Goal: Task Accomplishment & Management: Manage account settings

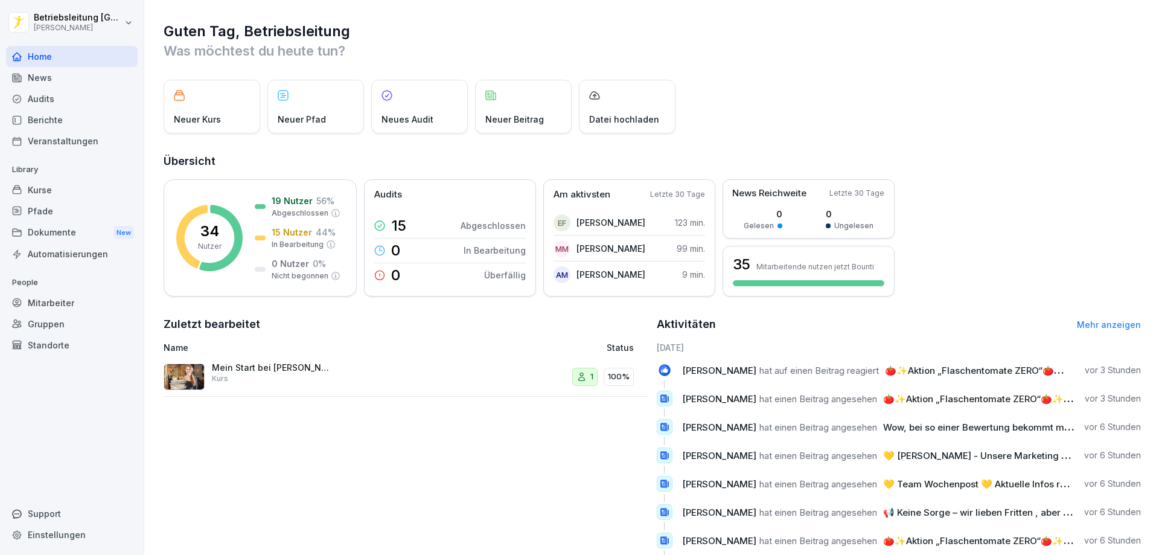
click at [81, 294] on div "Mitarbeiter" at bounding box center [72, 302] width 132 height 21
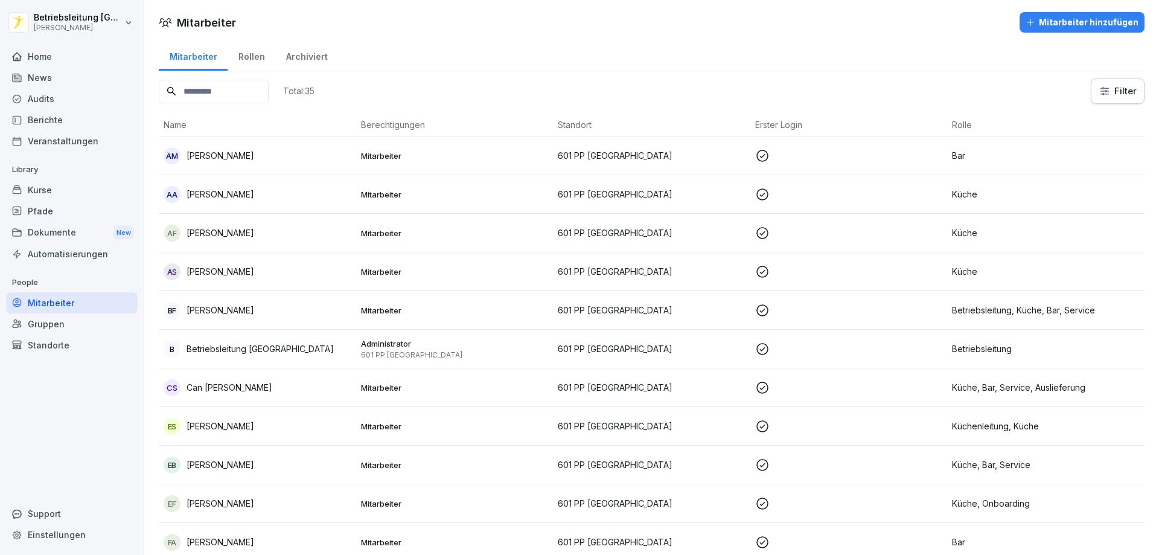
click at [239, 91] on input at bounding box center [214, 92] width 110 height 24
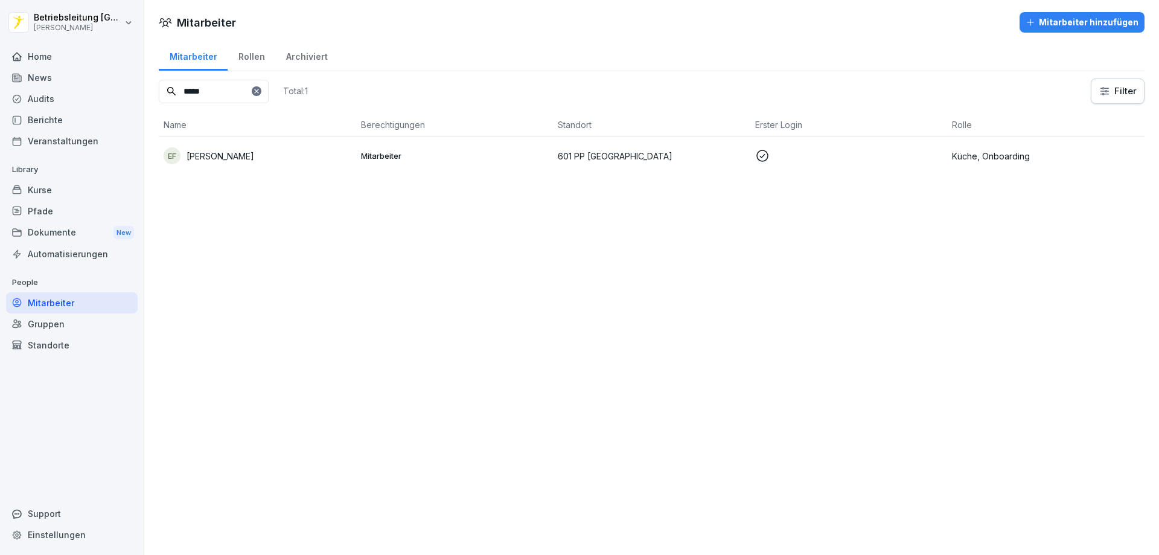
type input "*****"
click at [419, 152] on p "Mitarbeiter" at bounding box center [455, 155] width 188 height 11
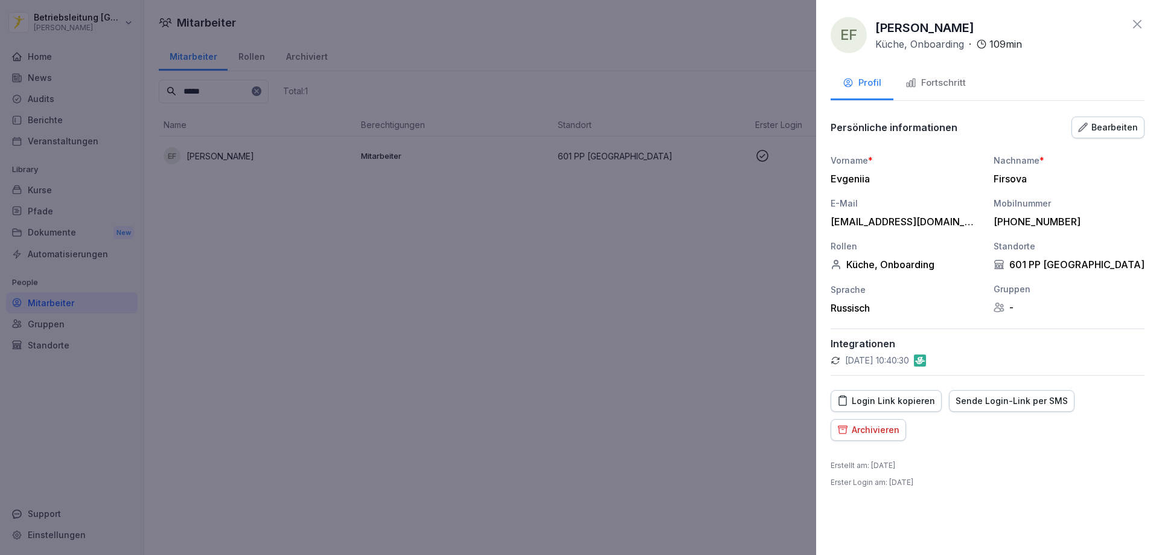
click at [964, 81] on div "Fortschritt" at bounding box center [935, 83] width 60 height 14
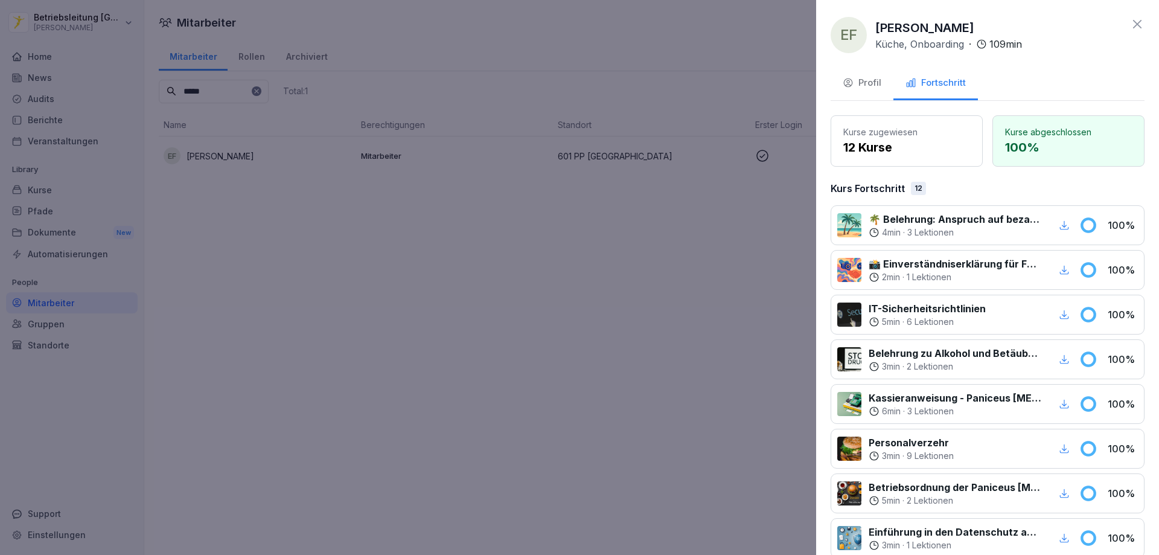
click at [866, 85] on div "Profil" at bounding box center [861, 83] width 39 height 14
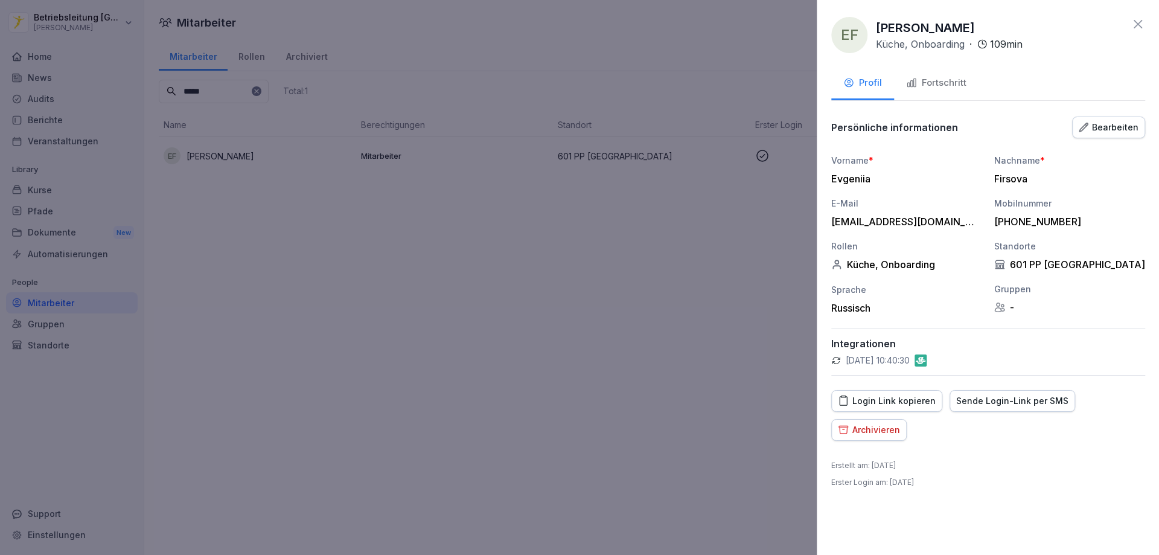
click at [282, 320] on div at bounding box center [579, 277] width 1159 height 555
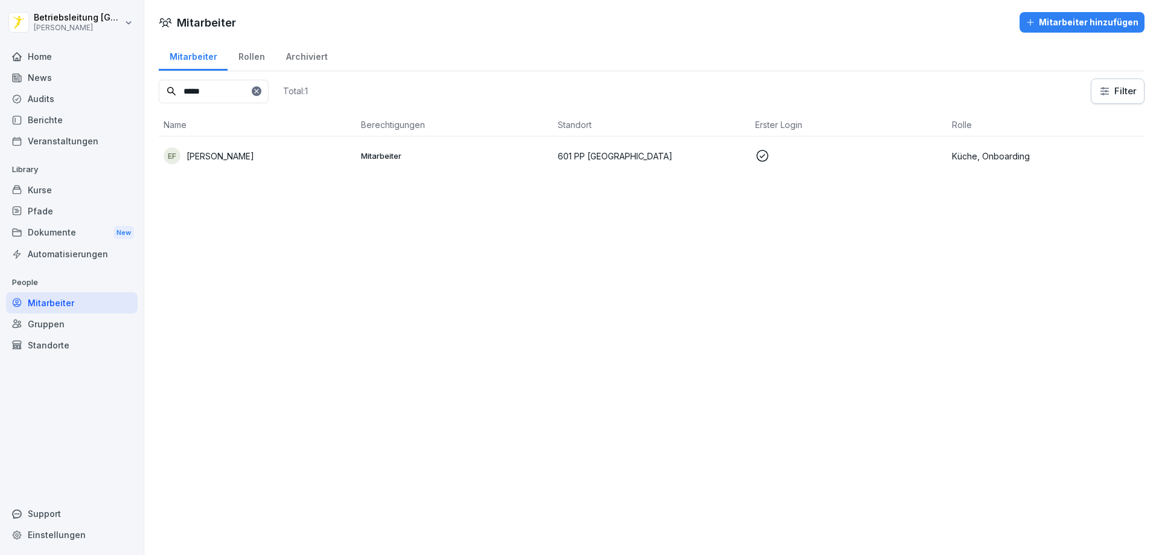
click at [467, 149] on td "Mitarbeiter" at bounding box center [454, 155] width 197 height 39
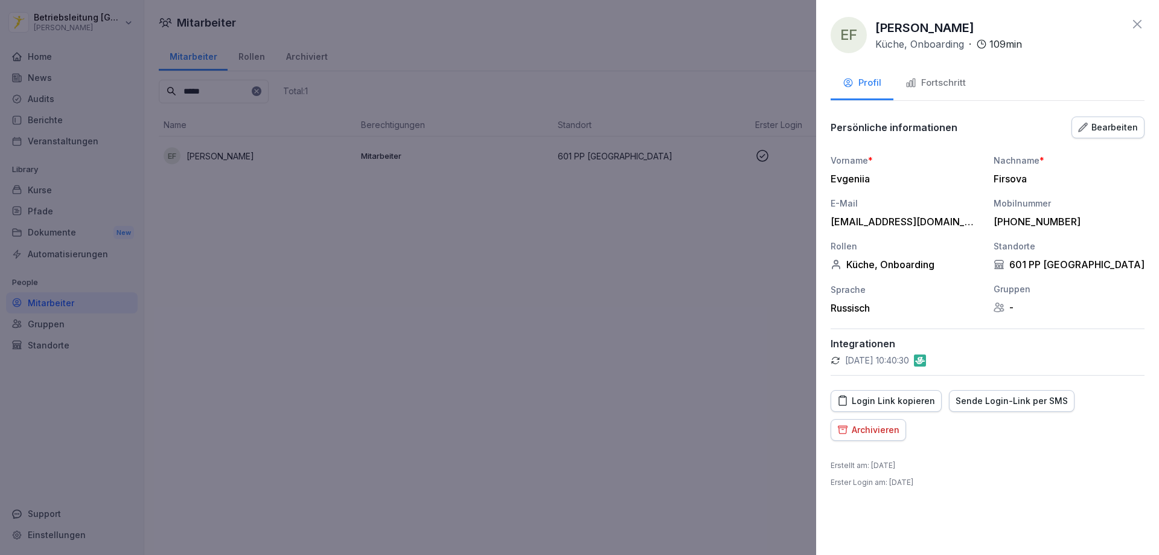
click at [955, 93] on button "Fortschritt" at bounding box center [935, 84] width 84 height 33
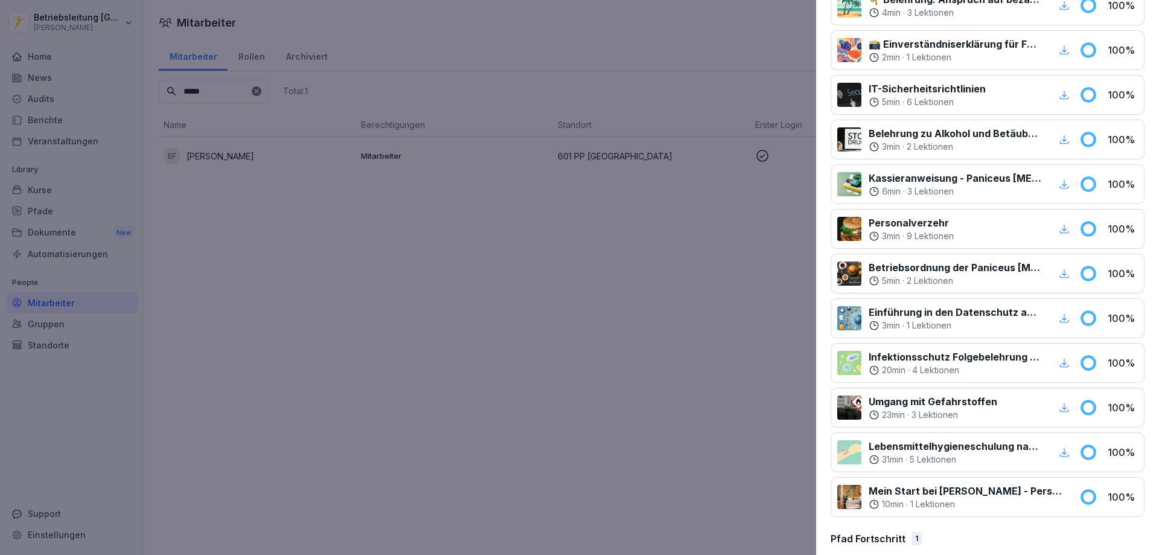
scroll to position [241, 0]
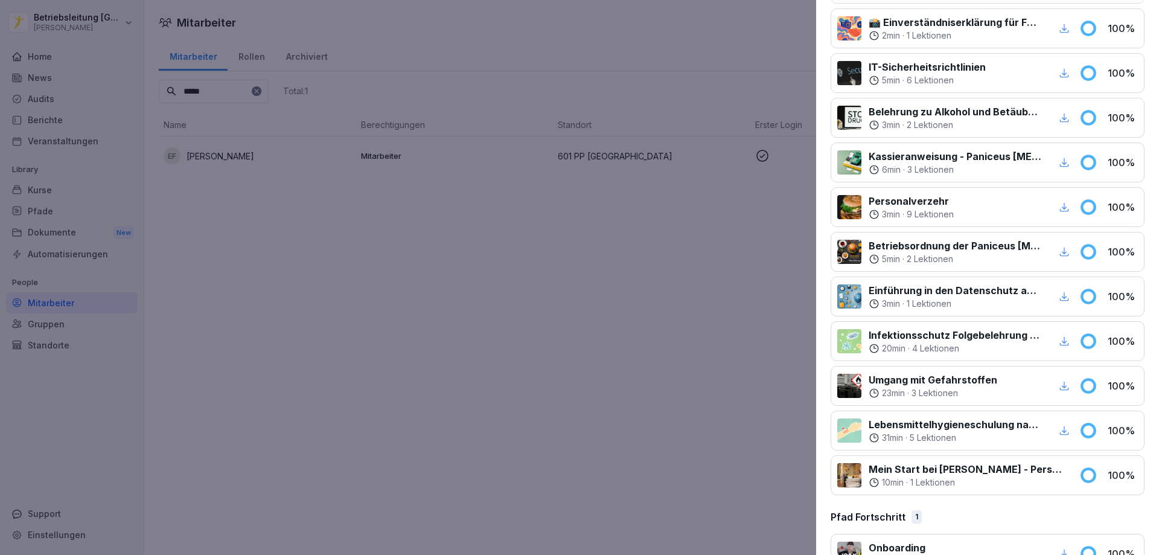
click at [964, 466] on p "Mein Start bei [PERSON_NAME] - Personalfragebogen" at bounding box center [966, 469] width 196 height 14
click at [983, 483] on div "10 min · 1 Lektionen" at bounding box center [966, 482] width 196 height 12
click at [357, 335] on div at bounding box center [579, 277] width 1159 height 555
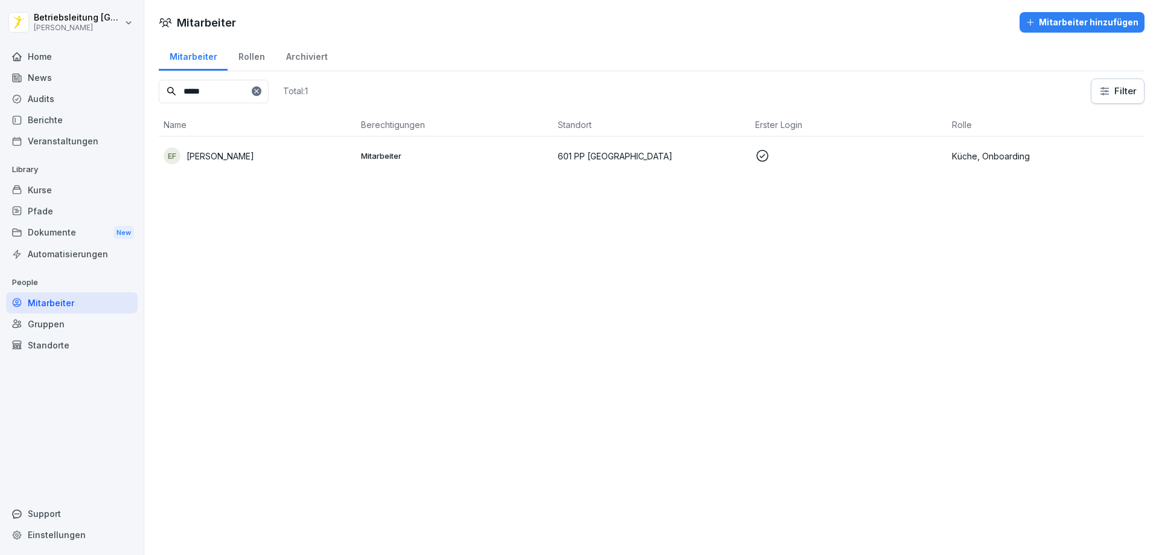
click at [48, 229] on div "Dokumente New" at bounding box center [72, 232] width 132 height 22
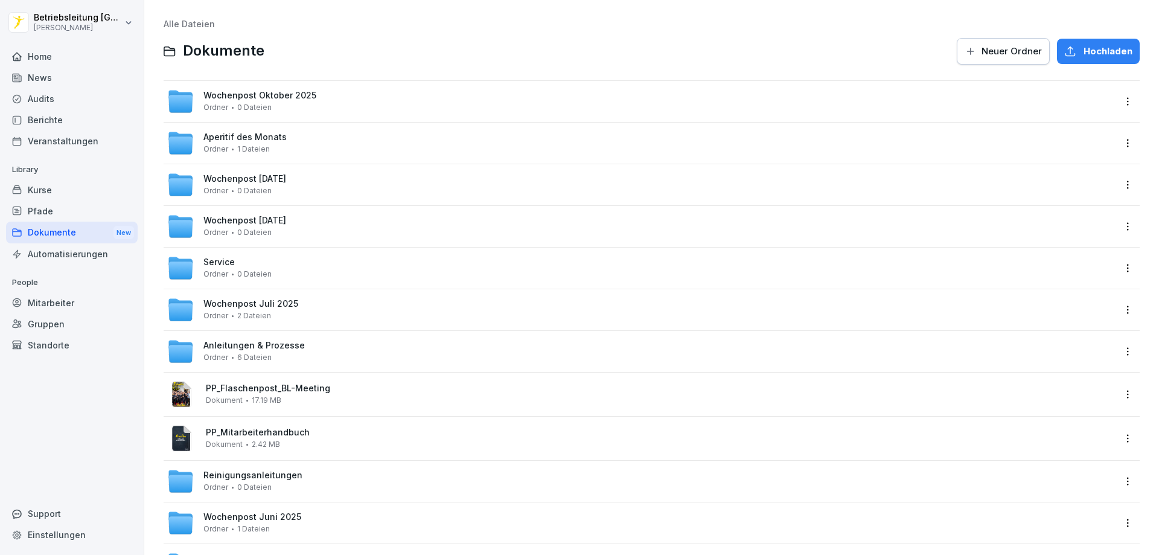
click at [55, 208] on div "Pfade" at bounding box center [72, 210] width 132 height 21
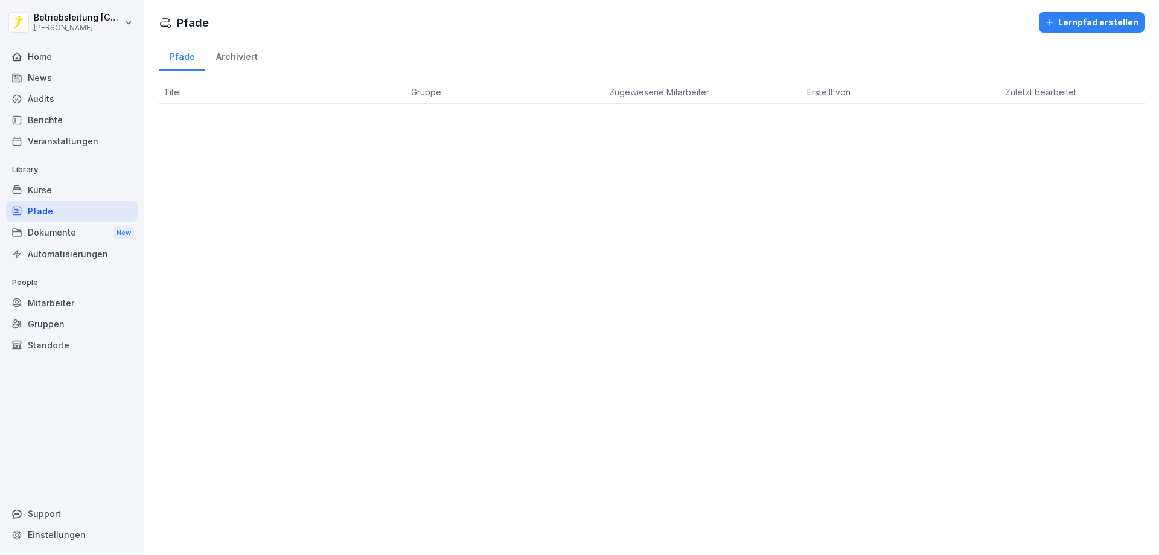
click at [89, 192] on div "Kurse" at bounding box center [72, 189] width 132 height 21
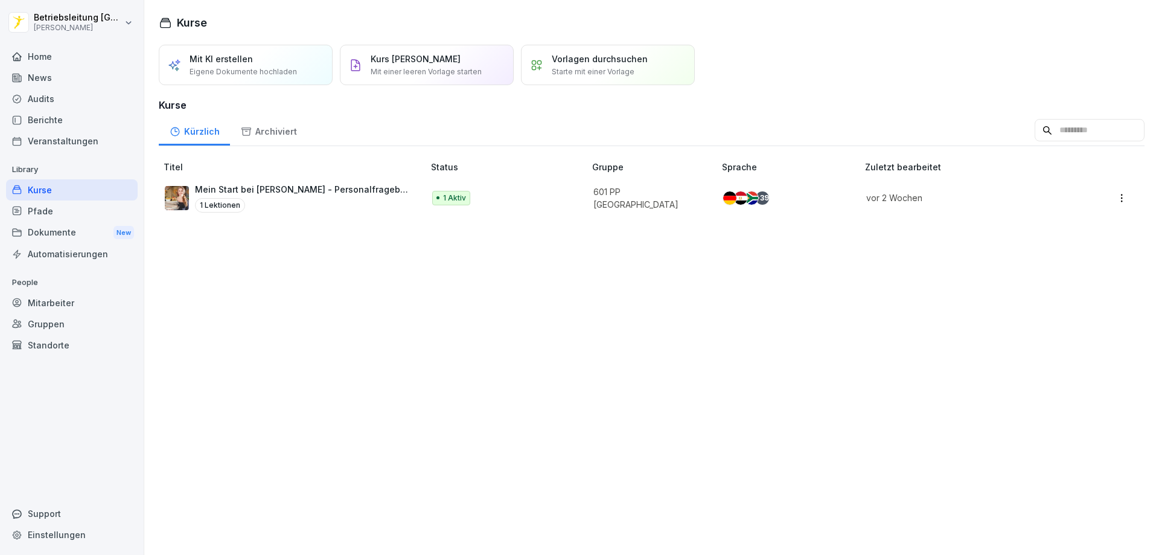
click at [1034, 133] on input at bounding box center [1089, 130] width 110 height 23
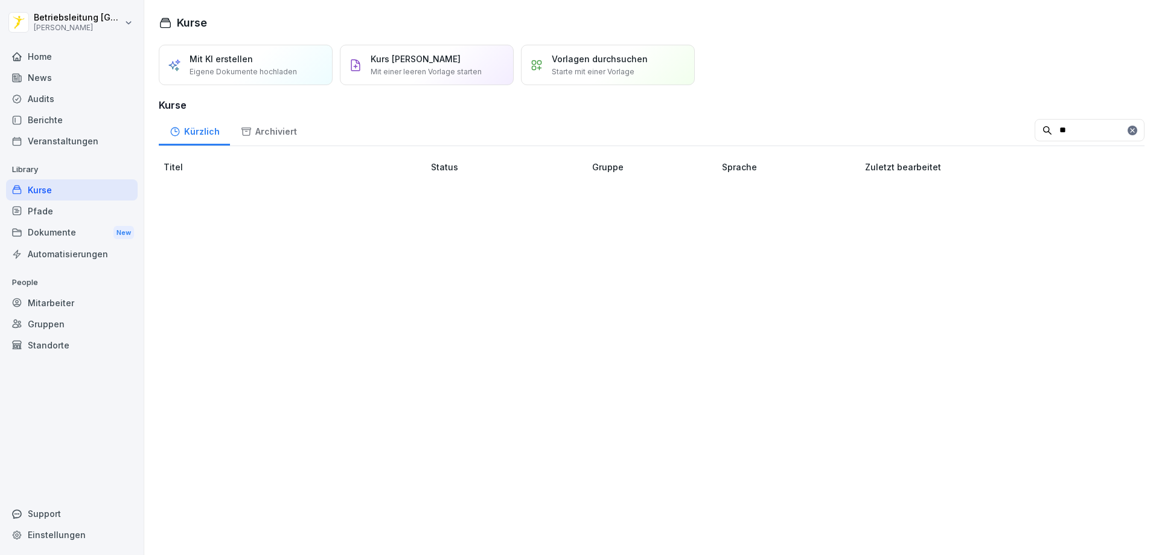
type input "*"
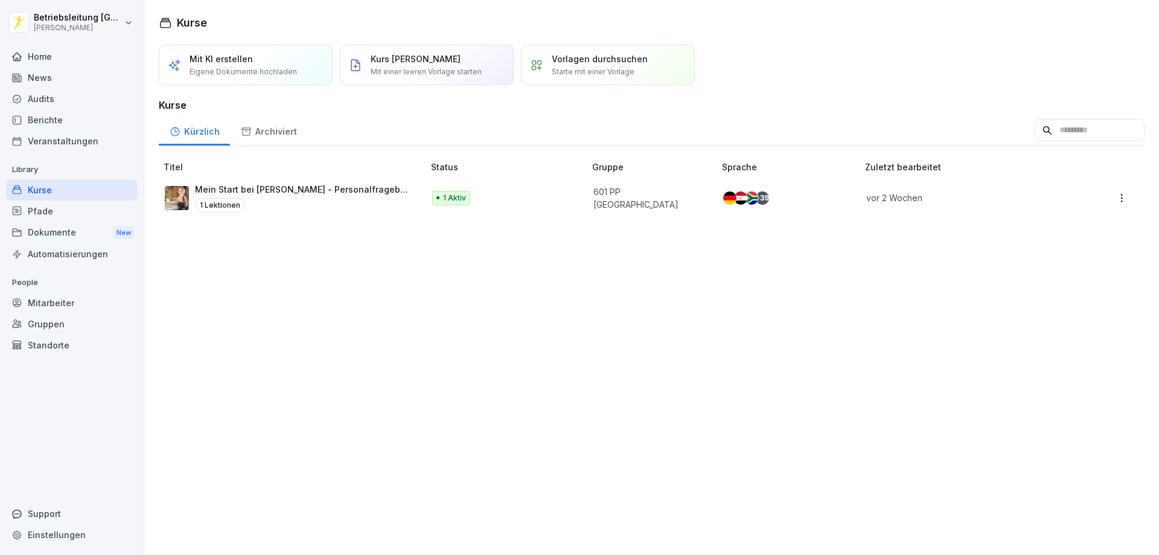
click at [278, 126] on div "Archiviert" at bounding box center [268, 130] width 77 height 31
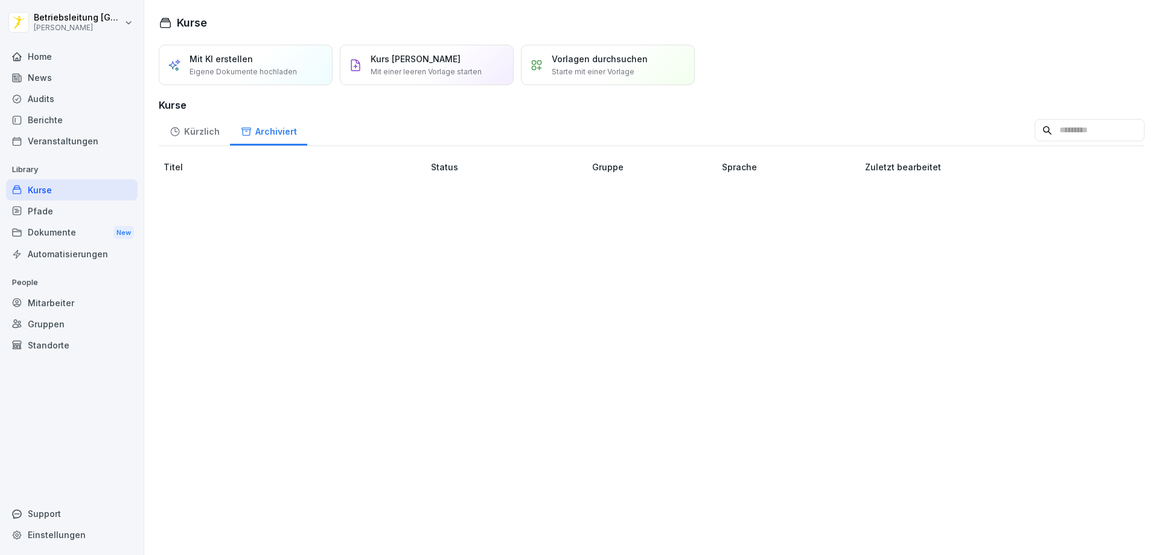
click at [192, 127] on div "Kürzlich" at bounding box center [194, 130] width 71 height 31
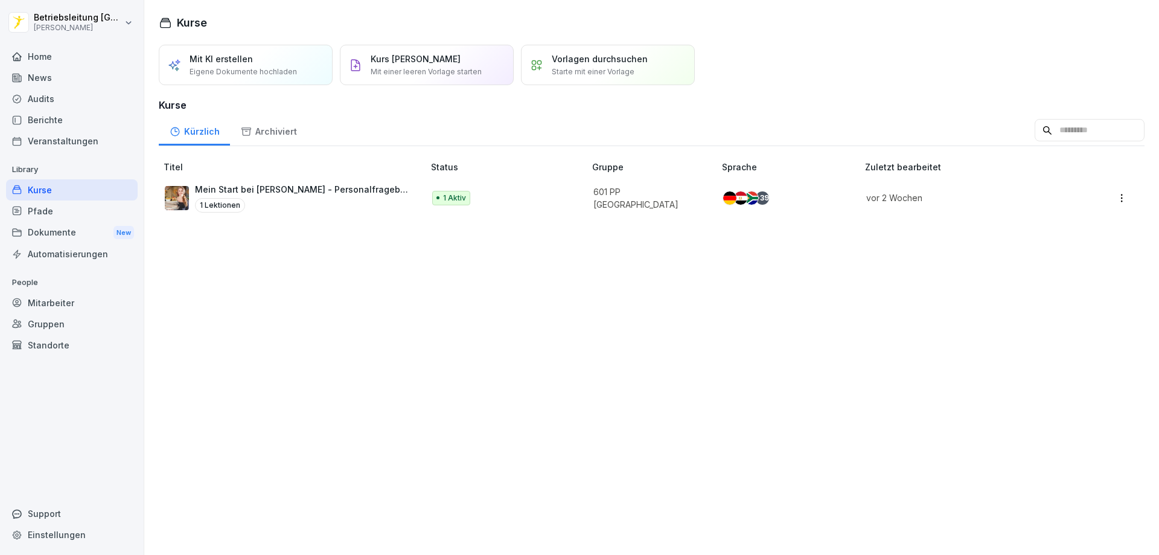
click at [594, 65] on p "Vorlagen durchsuchen" at bounding box center [600, 58] width 96 height 13
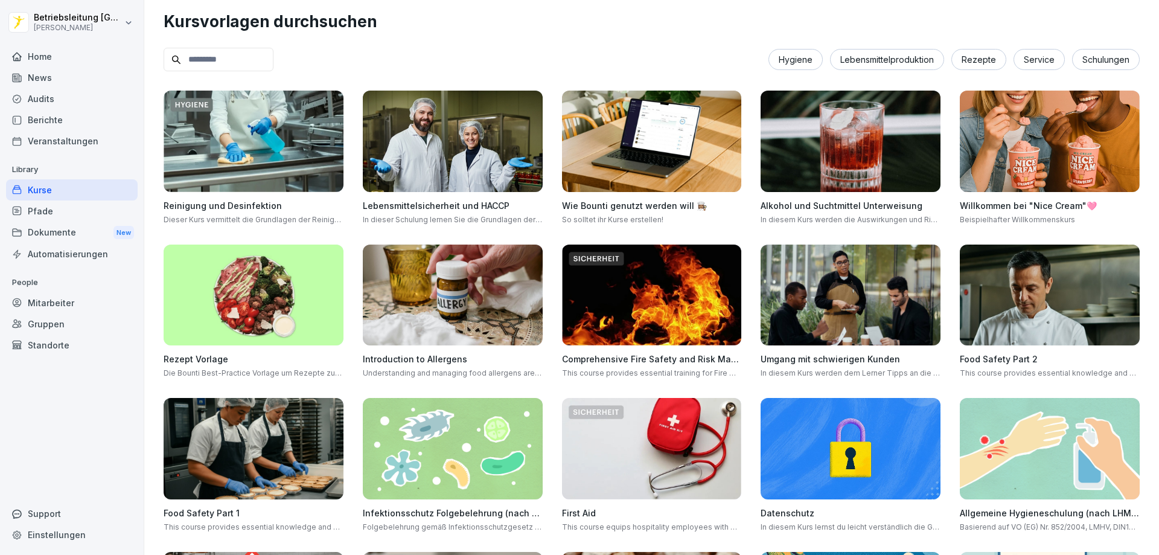
click at [217, 61] on input at bounding box center [219, 60] width 110 height 24
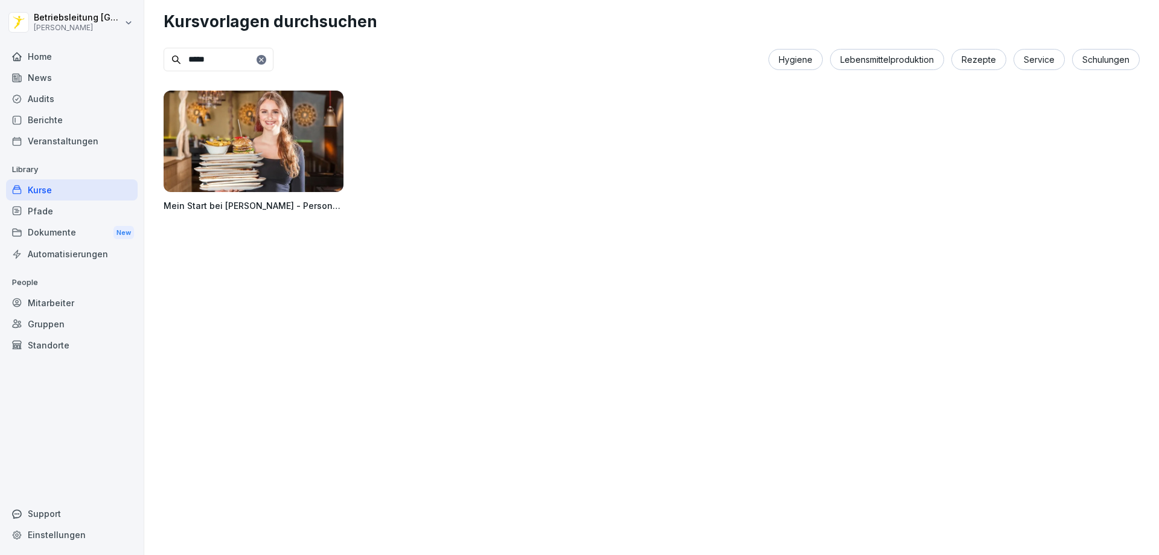
type input "****"
click at [261, 124] on img at bounding box center [254, 141] width 180 height 101
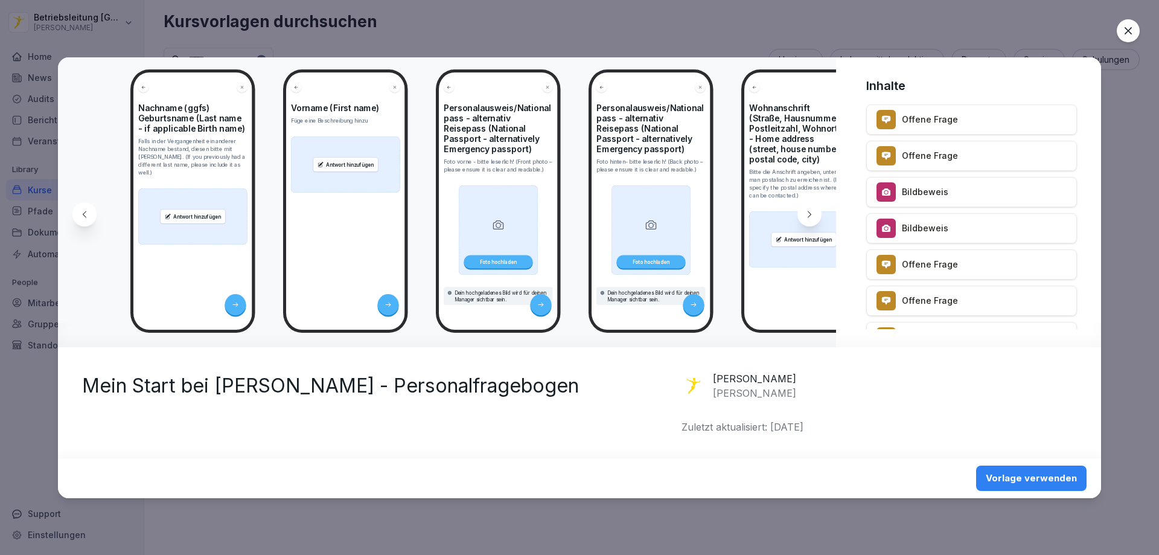
click at [1119, 30] on div at bounding box center [1127, 30] width 23 height 23
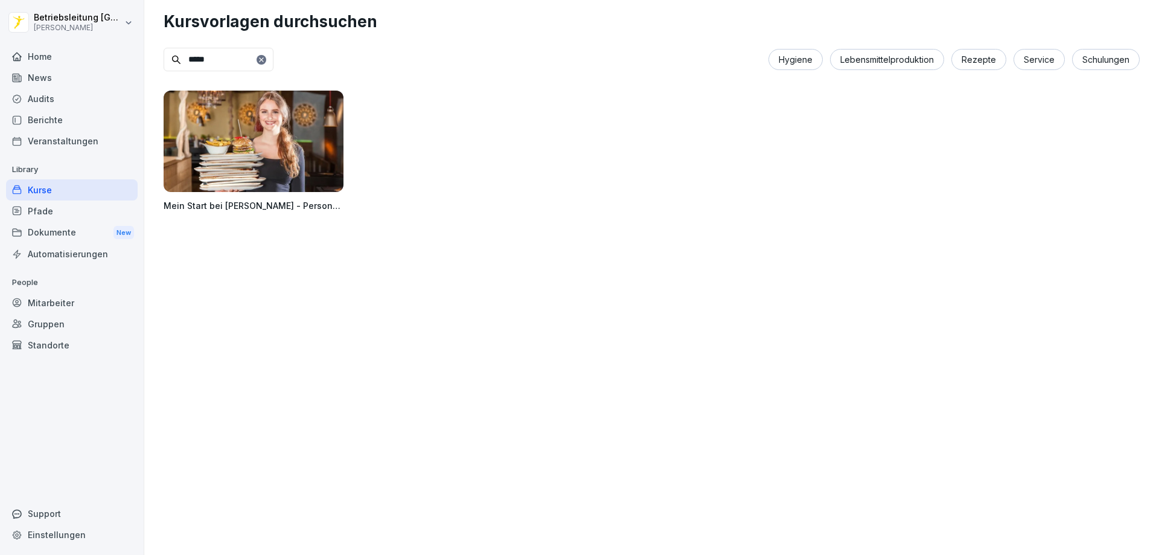
click at [262, 141] on img at bounding box center [254, 141] width 180 height 101
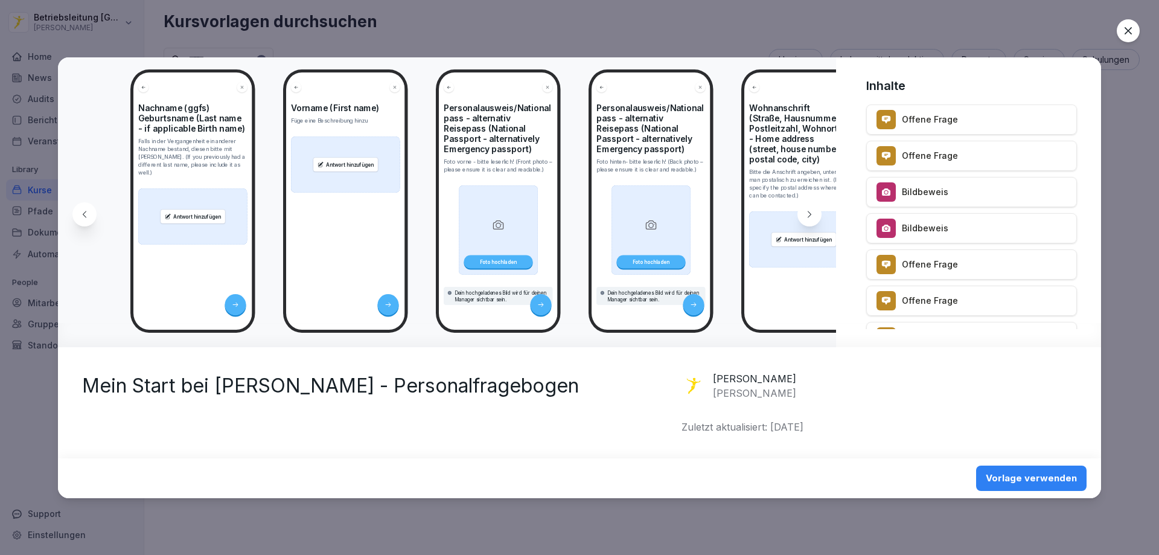
click at [1067, 485] on button "Vorlage verwenden" at bounding box center [1031, 477] width 110 height 25
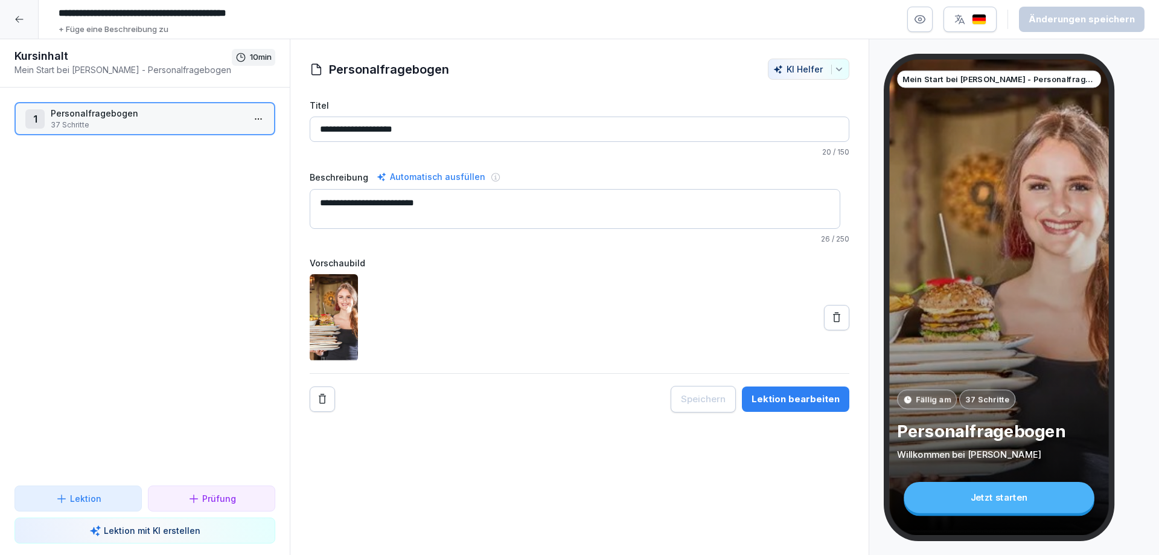
click at [780, 122] on input "**********" at bounding box center [579, 128] width 539 height 25
click at [657, 232] on div "**********" at bounding box center [579, 207] width 539 height 75
click at [449, 202] on textarea "**********" at bounding box center [575, 209] width 530 height 40
click at [561, 122] on input "**********" at bounding box center [579, 128] width 539 height 25
click at [21, 12] on div at bounding box center [19, 19] width 39 height 39
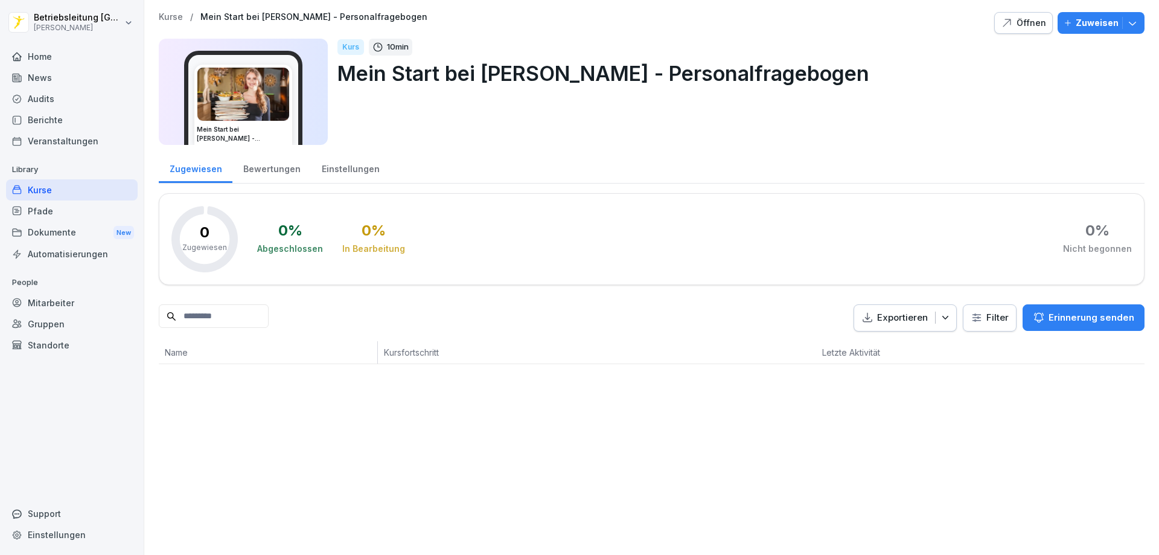
click at [57, 303] on div "Mitarbeiter" at bounding box center [72, 302] width 132 height 21
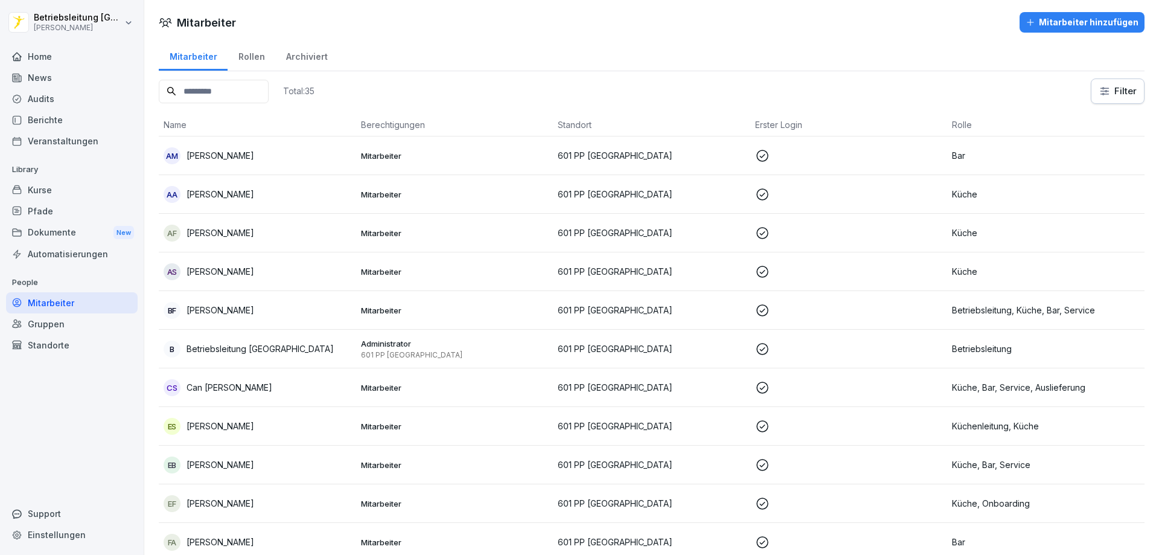
click at [249, 87] on input at bounding box center [214, 92] width 110 height 24
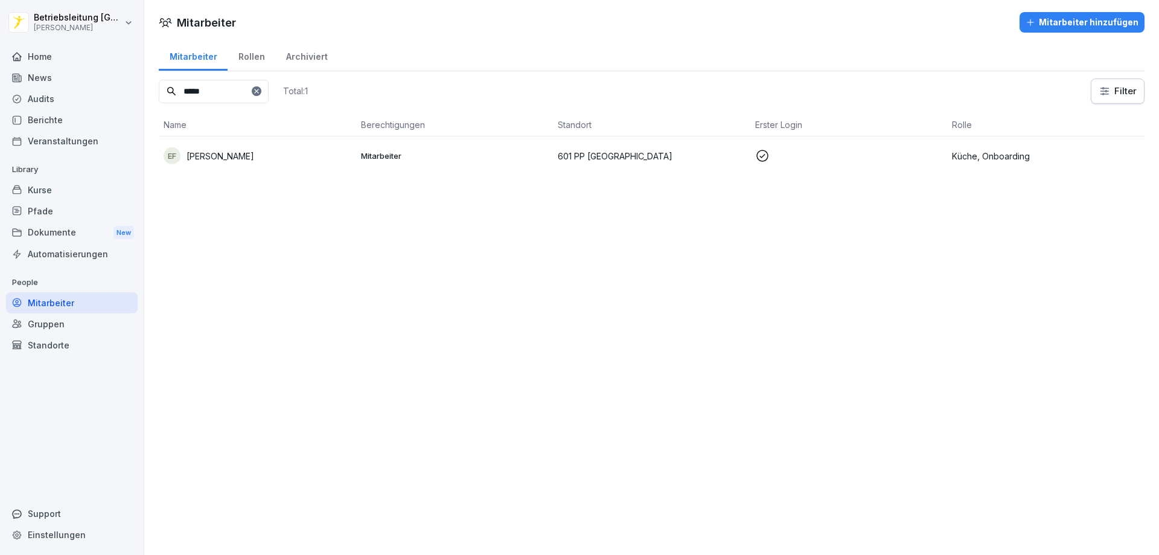
type input "*****"
click at [253, 151] on div "EF [PERSON_NAME]" at bounding box center [258, 155] width 188 height 17
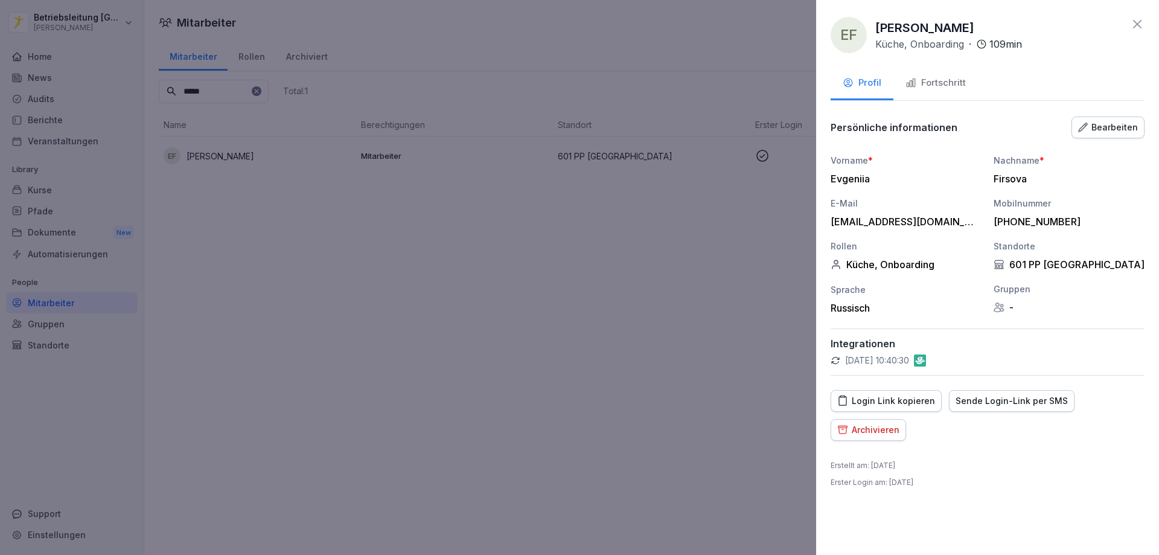
click at [944, 84] on div "Fortschritt" at bounding box center [935, 83] width 60 height 14
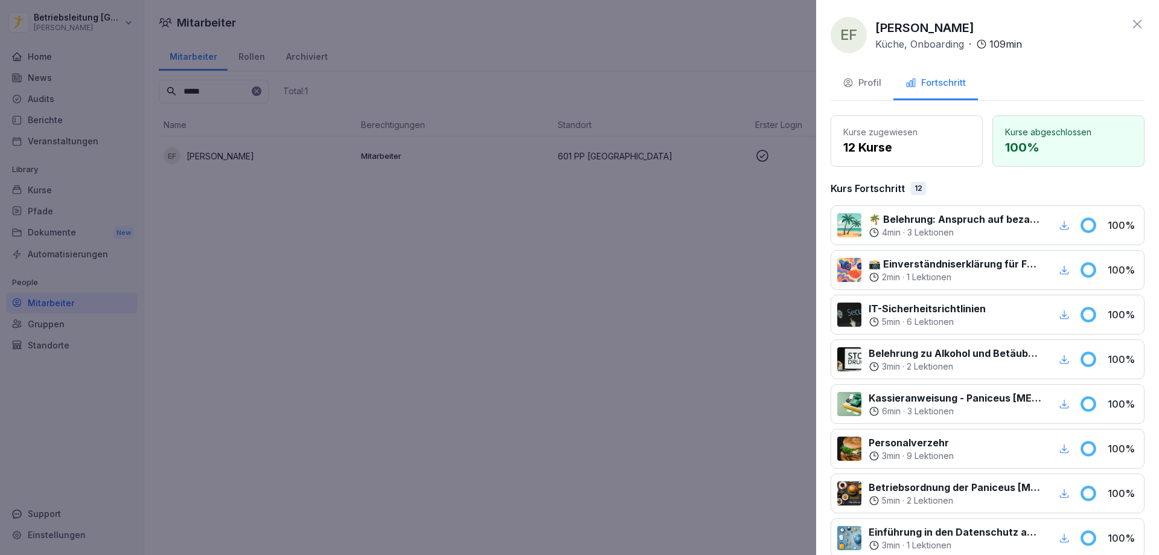
click at [848, 229] on div at bounding box center [849, 225] width 24 height 24
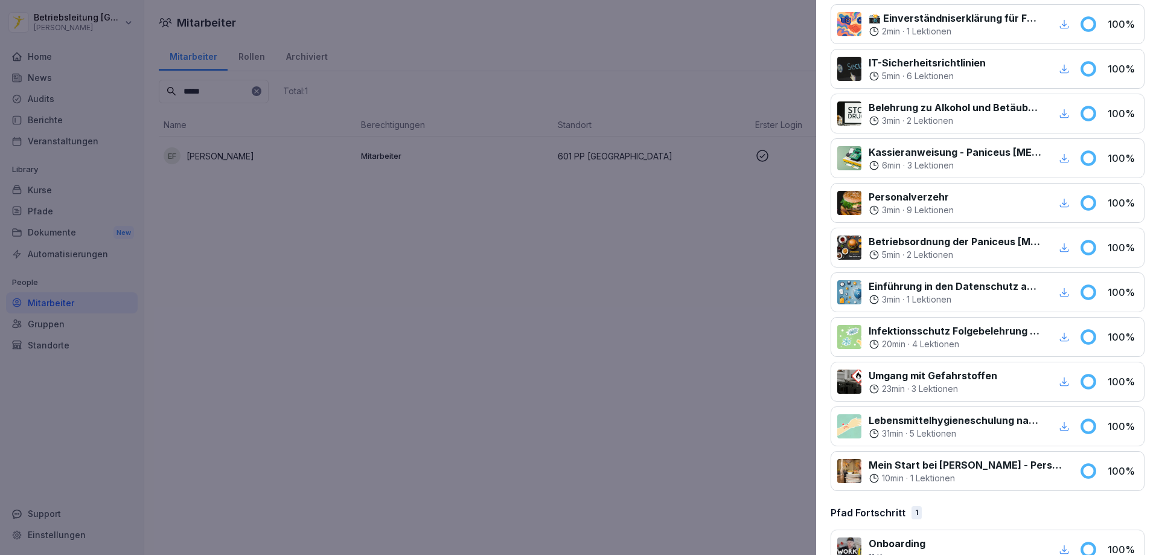
scroll to position [278, 0]
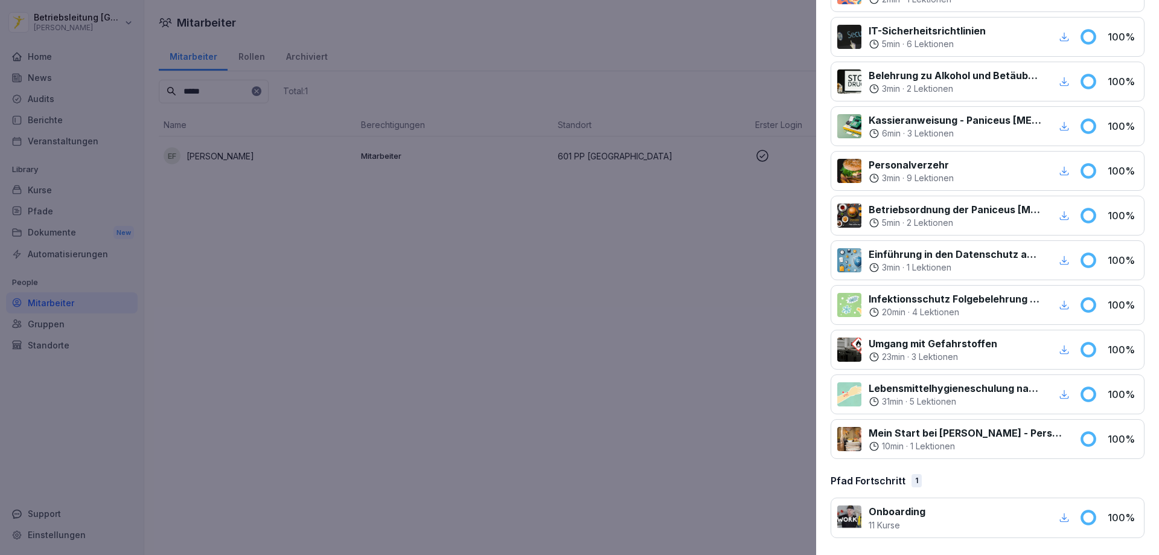
click at [1061, 440] on div "Mein Start bei Peter Pane - Personalfragebogen 10 min · 1 Lektionen" at bounding box center [954, 438] width 235 height 27
click at [1034, 439] on p "Mein Start bei [PERSON_NAME] - Personalfragebogen" at bounding box center [966, 432] width 196 height 14
click at [929, 445] on p "1 Lektionen" at bounding box center [932, 446] width 45 height 12
click at [889, 451] on p "10 min" at bounding box center [893, 446] width 22 height 12
click at [889, 448] on p "10 min" at bounding box center [893, 446] width 22 height 12
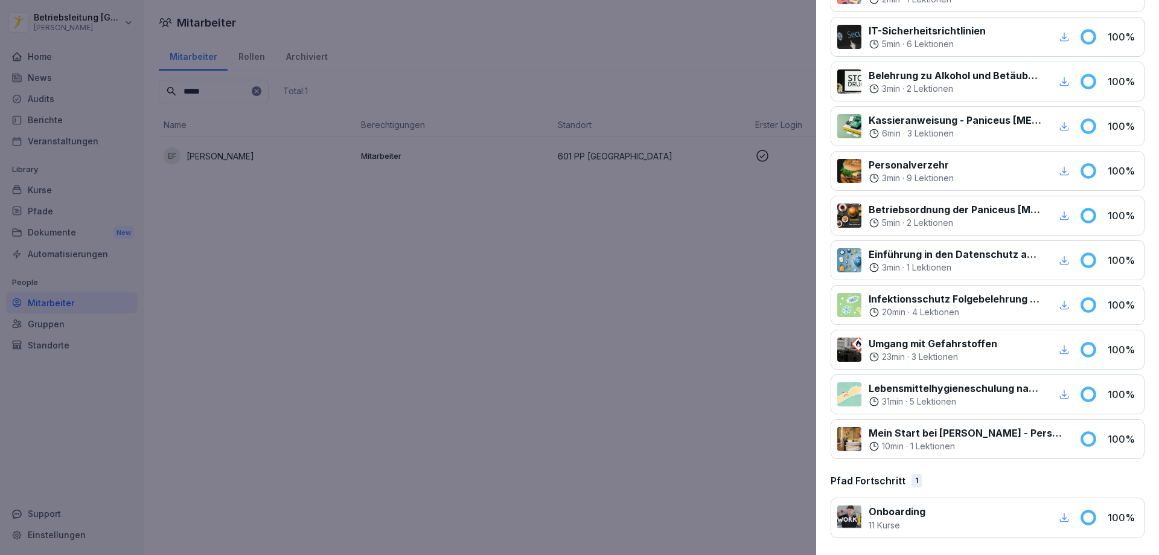
click at [979, 435] on p "Mein Start bei [PERSON_NAME] - Personalfragebogen" at bounding box center [966, 432] width 196 height 14
click at [1030, 429] on p "Mein Start bei [PERSON_NAME] - Personalfragebogen" at bounding box center [966, 432] width 196 height 14
click at [475, 282] on div at bounding box center [579, 277] width 1159 height 555
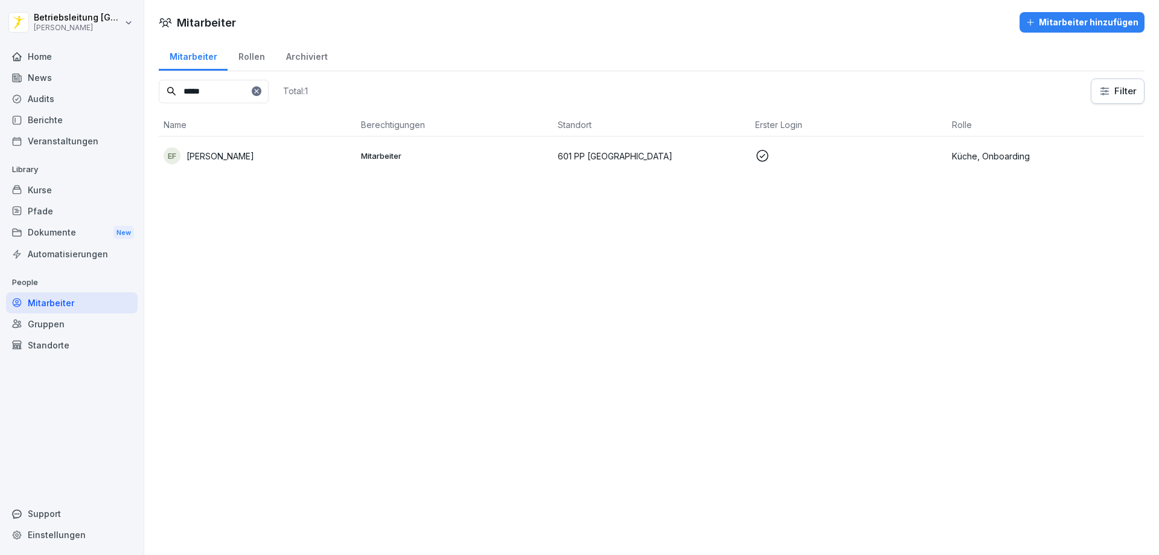
click at [35, 189] on div "Kurse" at bounding box center [72, 189] width 132 height 21
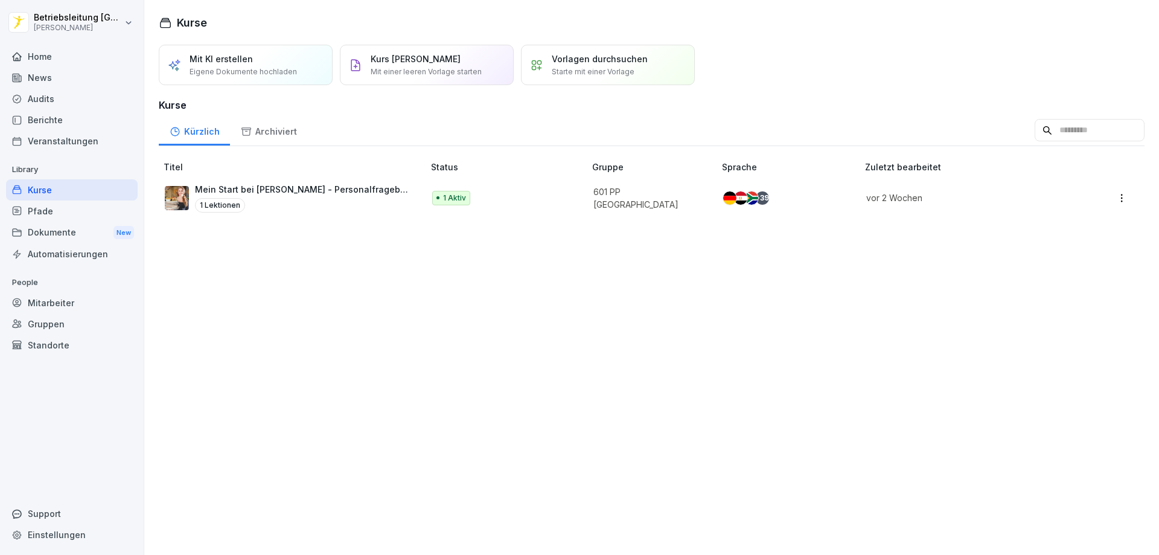
click at [1043, 129] on input at bounding box center [1089, 130] width 110 height 23
click at [247, 128] on icon at bounding box center [246, 131] width 11 height 11
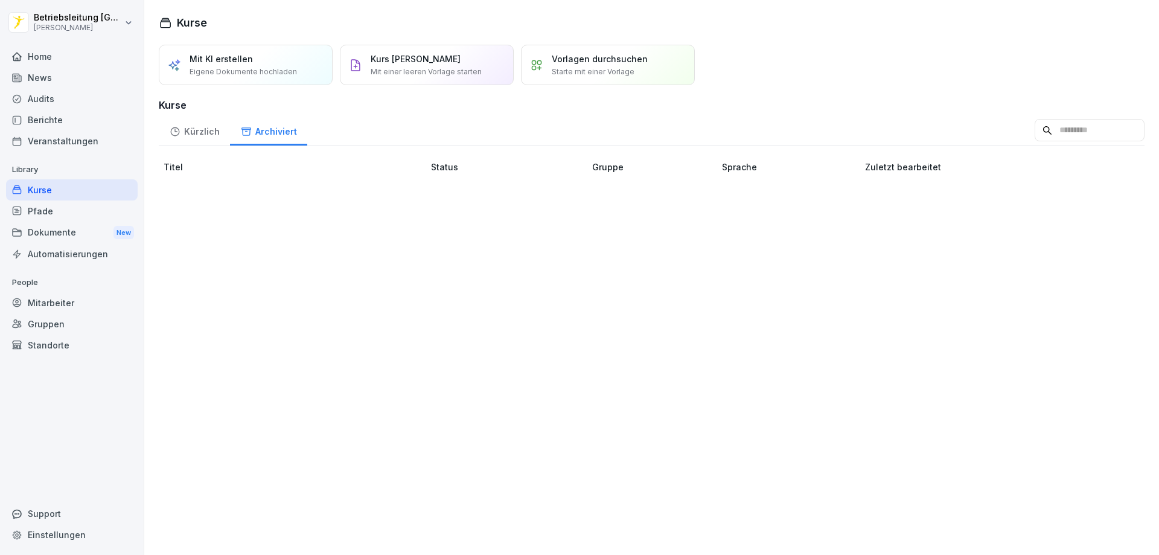
click at [176, 128] on icon at bounding box center [175, 131] width 11 height 11
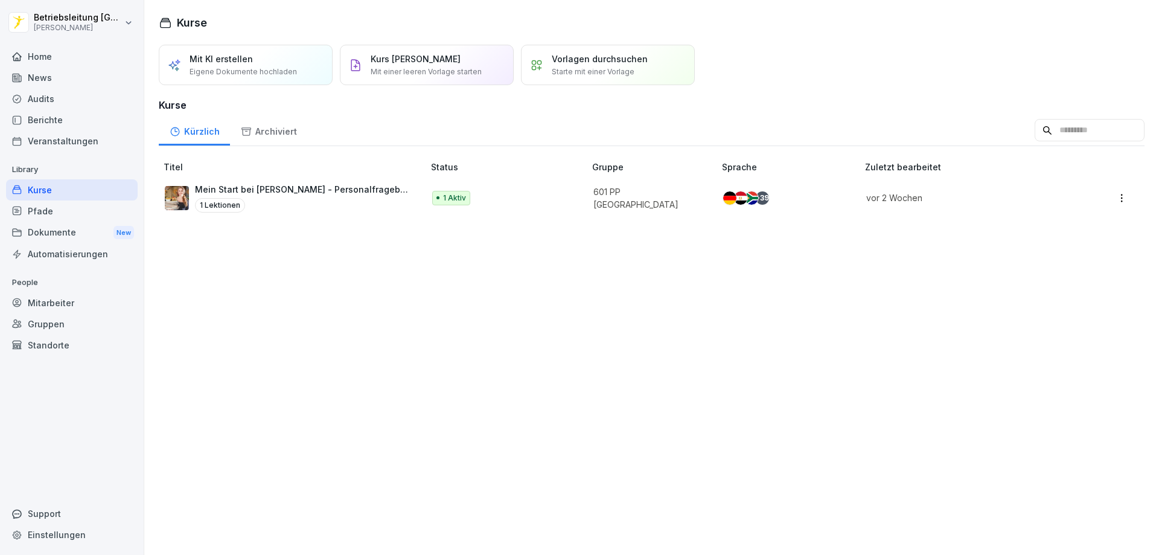
click at [1051, 203] on td "vor 2 Wochen" at bounding box center [966, 197] width 213 height 39
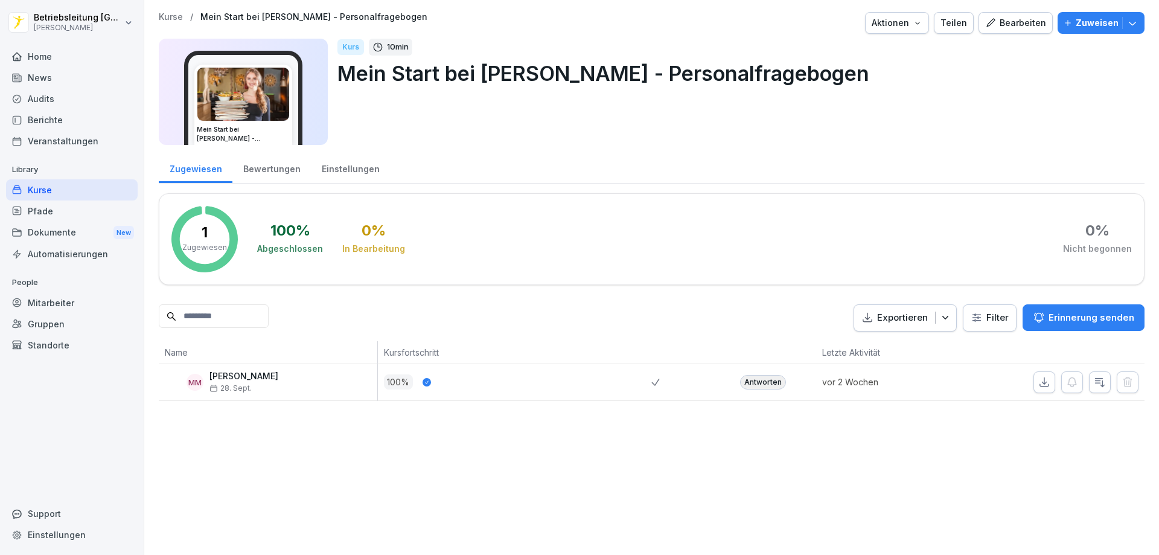
click at [256, 172] on div "Bewertungen" at bounding box center [271, 167] width 78 height 31
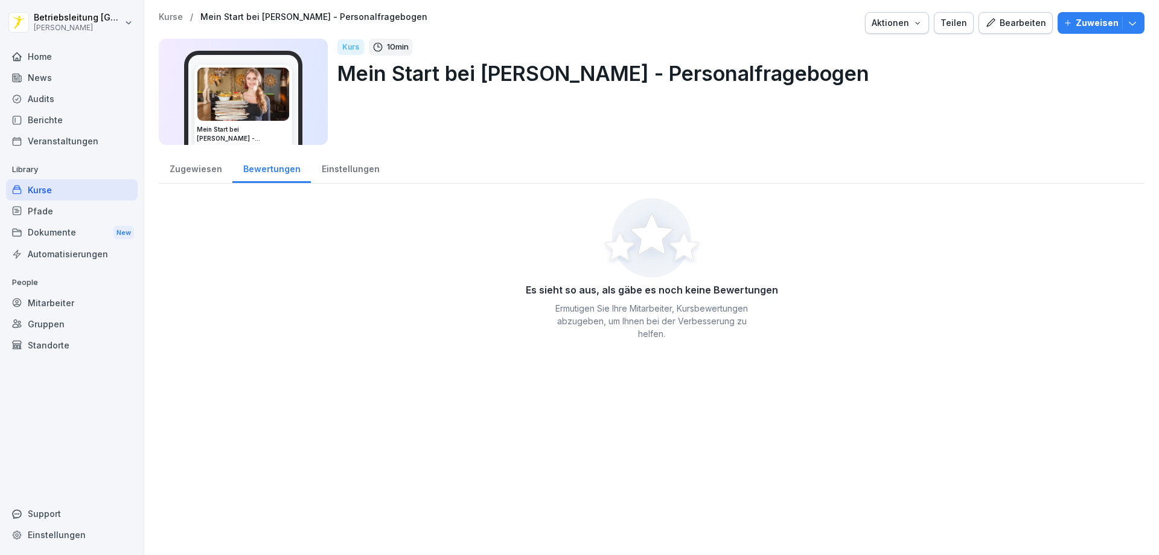
click at [345, 169] on div "Einstellungen" at bounding box center [350, 167] width 79 height 31
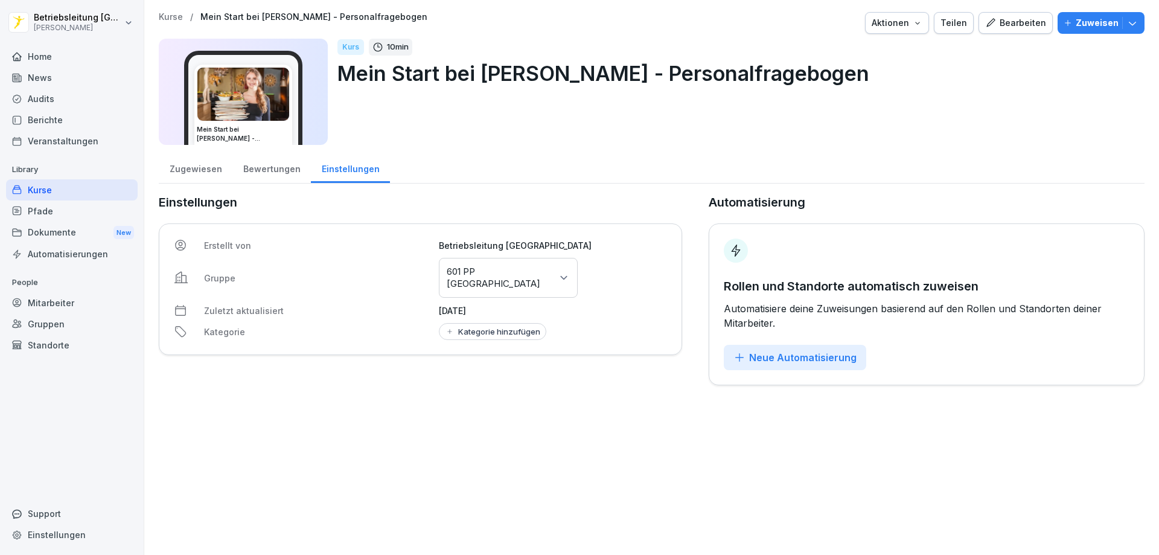
click at [264, 181] on div "Bewertungen" at bounding box center [271, 167] width 78 height 31
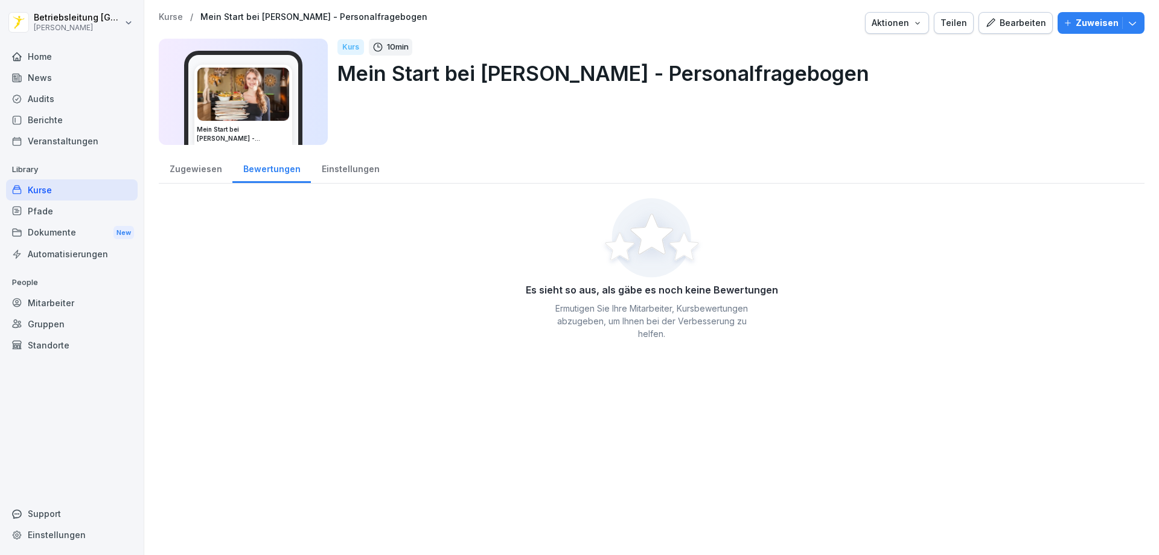
click at [191, 175] on div "Zugewiesen" at bounding box center [196, 167] width 74 height 31
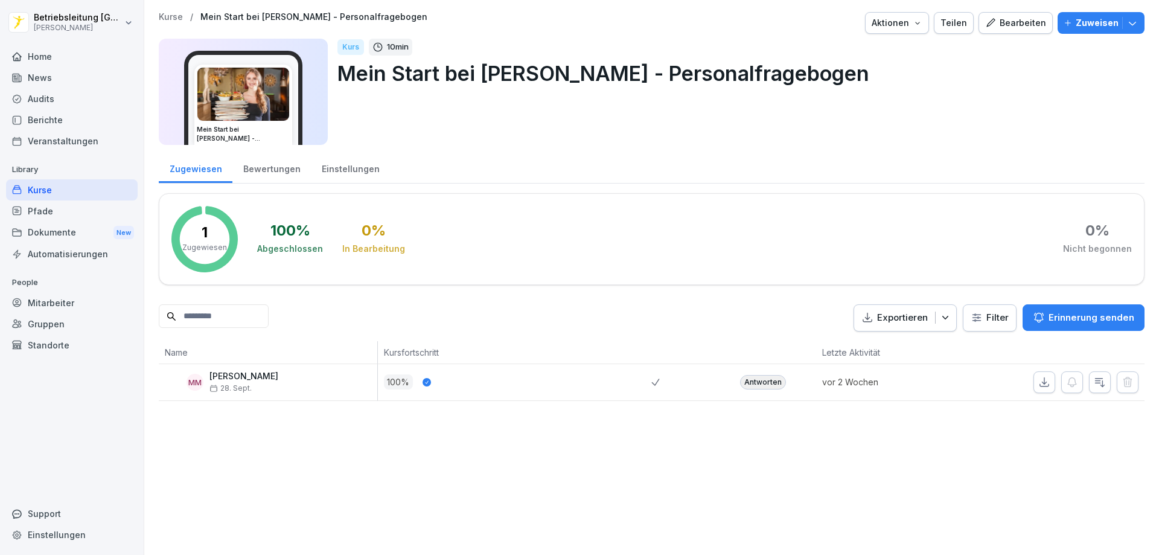
click at [54, 185] on div "Kurse" at bounding box center [72, 189] width 132 height 21
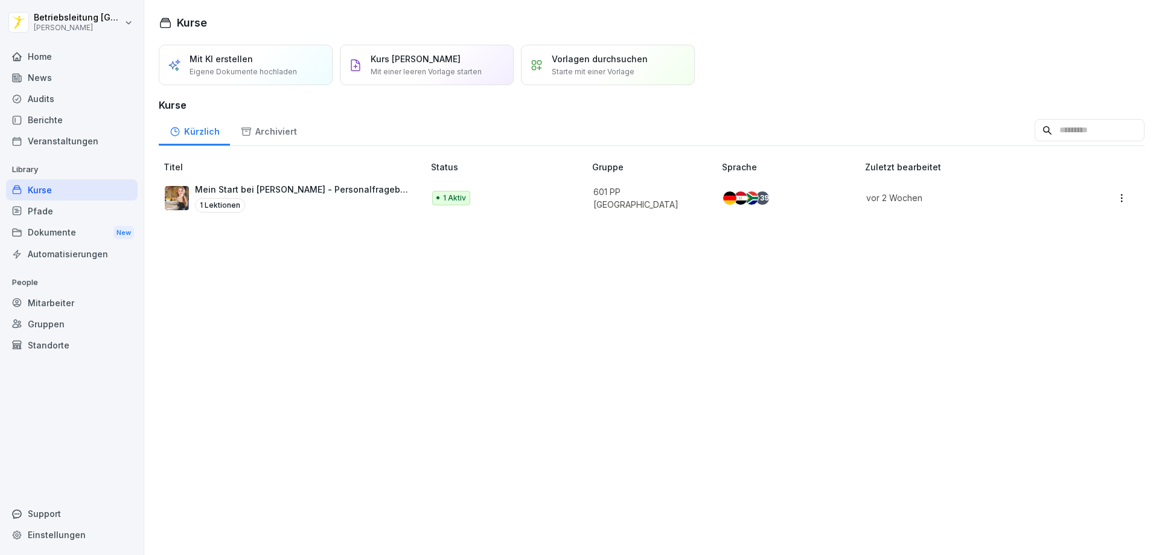
click at [1046, 127] on input at bounding box center [1089, 130] width 110 height 23
click at [46, 185] on div "Kurse" at bounding box center [72, 189] width 132 height 21
click at [599, 71] on p "Starte mit einer Vorlage" at bounding box center [593, 71] width 83 height 11
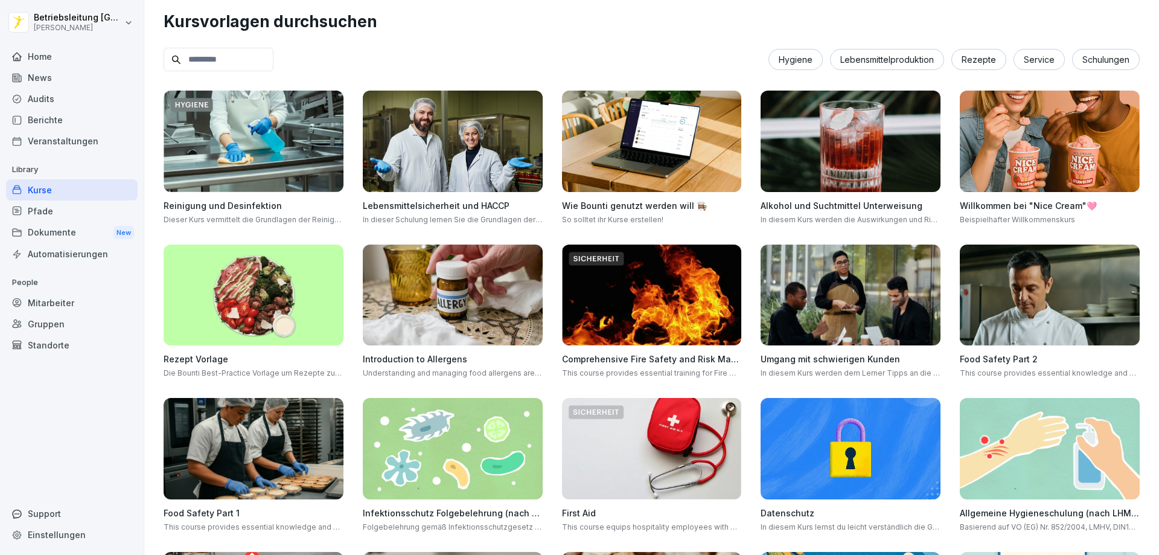
click at [214, 62] on input at bounding box center [219, 60] width 110 height 24
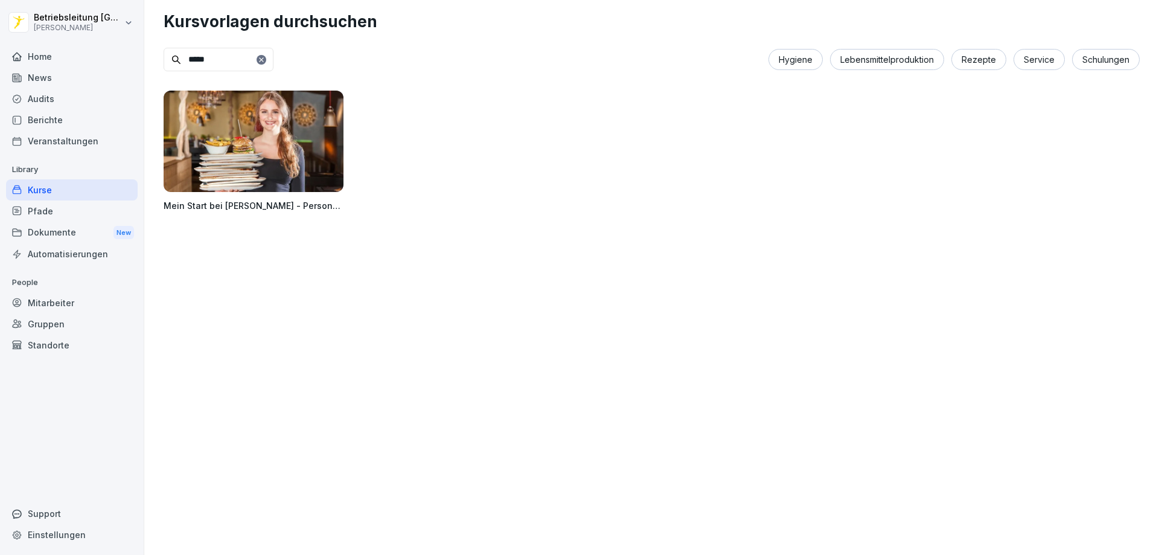
type input "****"
click at [269, 139] on img at bounding box center [254, 141] width 180 height 101
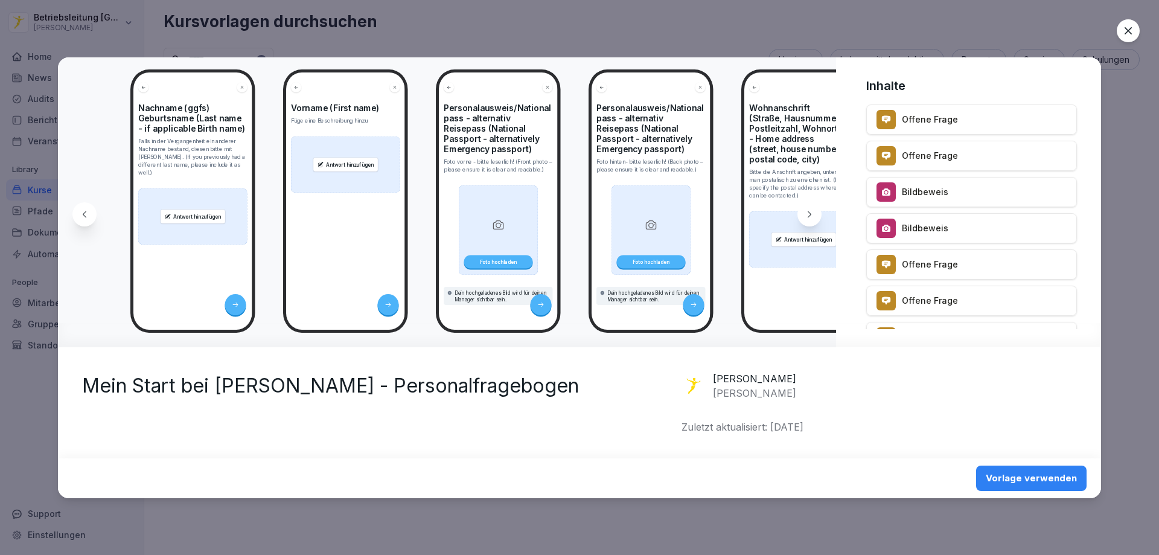
click at [1016, 476] on div "Vorlage verwenden" at bounding box center [1030, 477] width 91 height 13
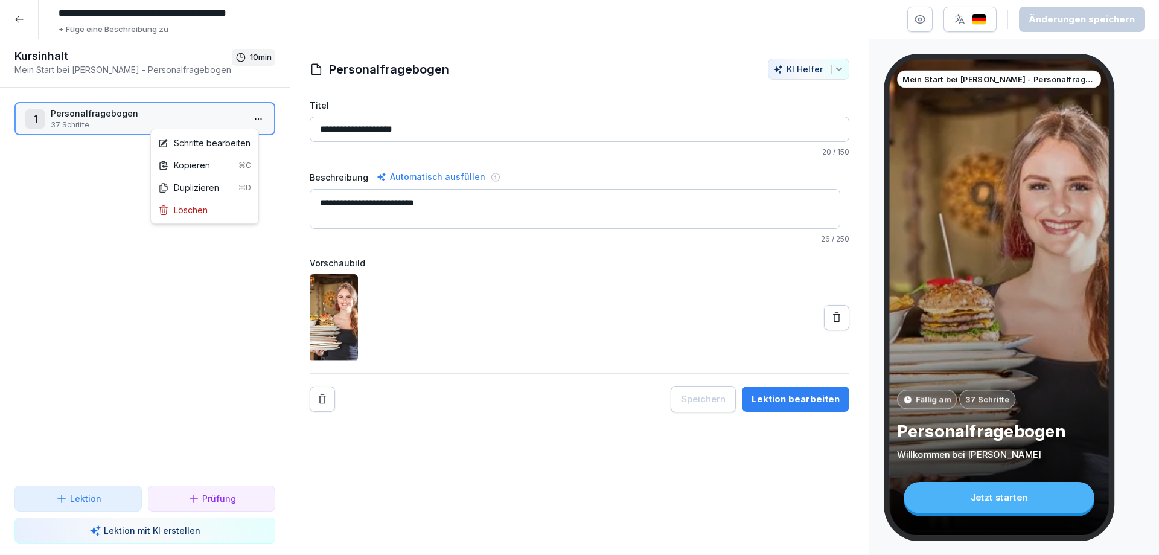
click at [250, 119] on html "**********" at bounding box center [579, 277] width 1159 height 555
click at [235, 291] on div "1 Personalfragebogen 37 Schritte To pick up a draggable item, press the space b…" at bounding box center [145, 286] width 290 height 398
click at [280, 421] on div "1 Personalfragebogen 37 Schritte To pick up a draggable item, press the space b…" at bounding box center [145, 286] width 290 height 398
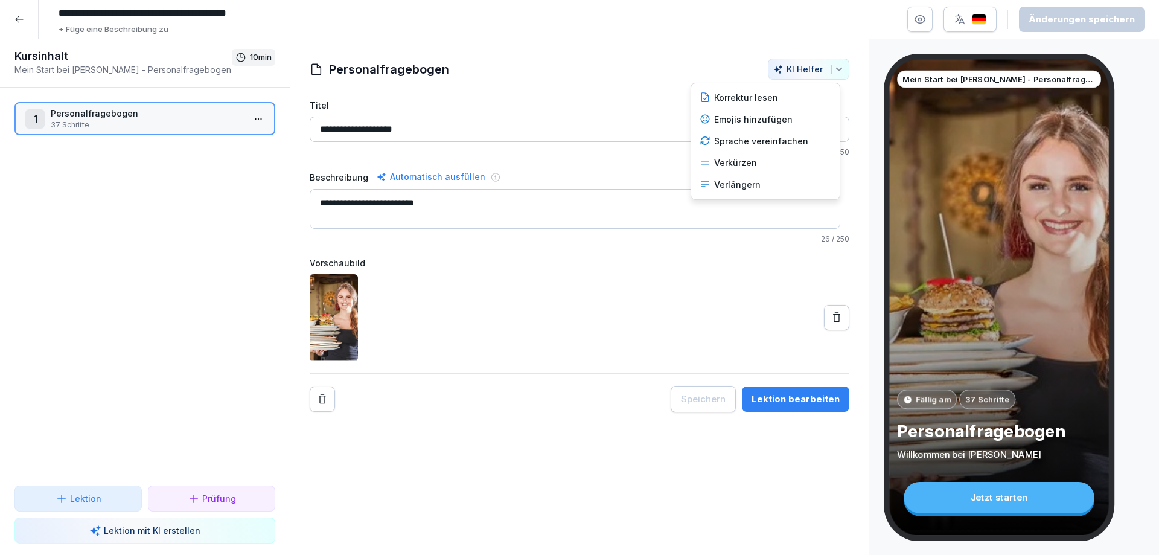
click at [831, 71] on div "button" at bounding box center [837, 70] width 13 height 10
click at [834, 68] on icon "button" at bounding box center [839, 70] width 10 height 10
click at [186, 122] on p "37 Schritte" at bounding box center [147, 124] width 193 height 11
click at [588, 133] on input "**********" at bounding box center [579, 128] width 539 height 25
click at [506, 200] on textarea "**********" at bounding box center [575, 209] width 530 height 40
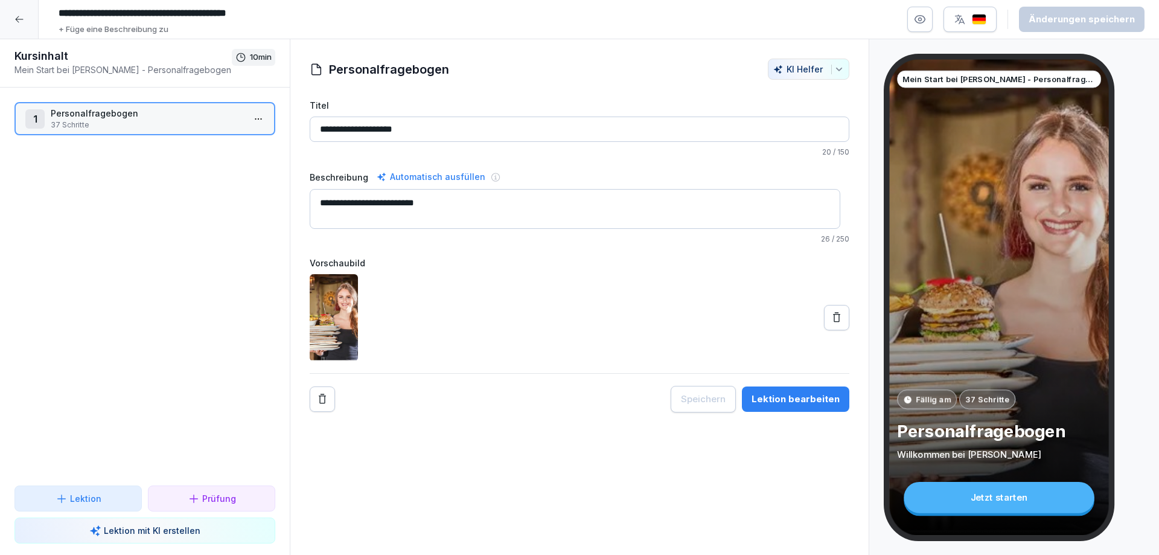
click at [325, 404] on button "Remove" at bounding box center [322, 398] width 25 height 25
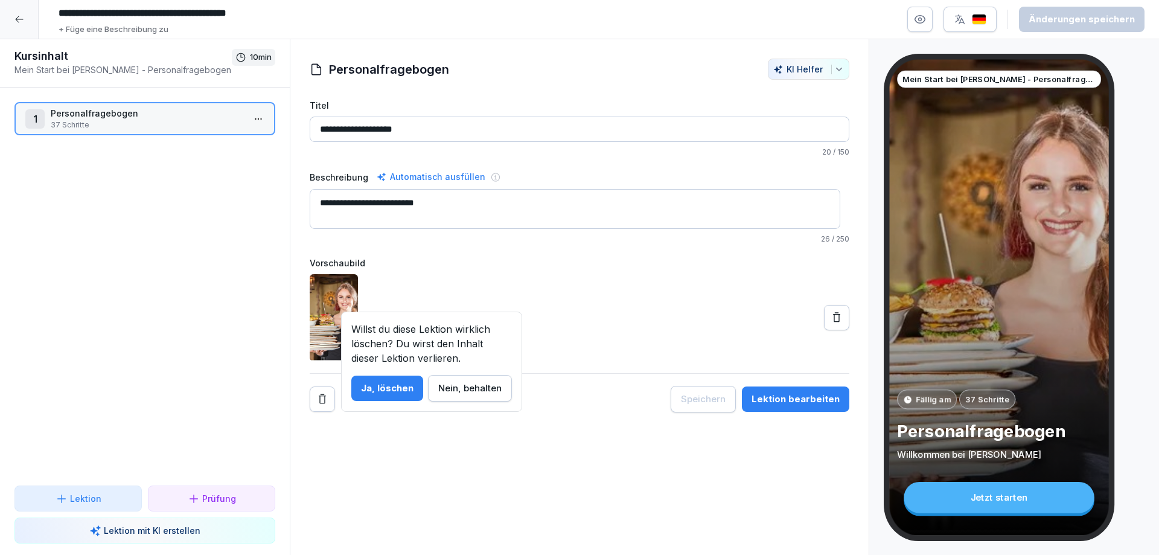
click at [475, 392] on div "Nein, behalten" at bounding box center [469, 387] width 63 height 13
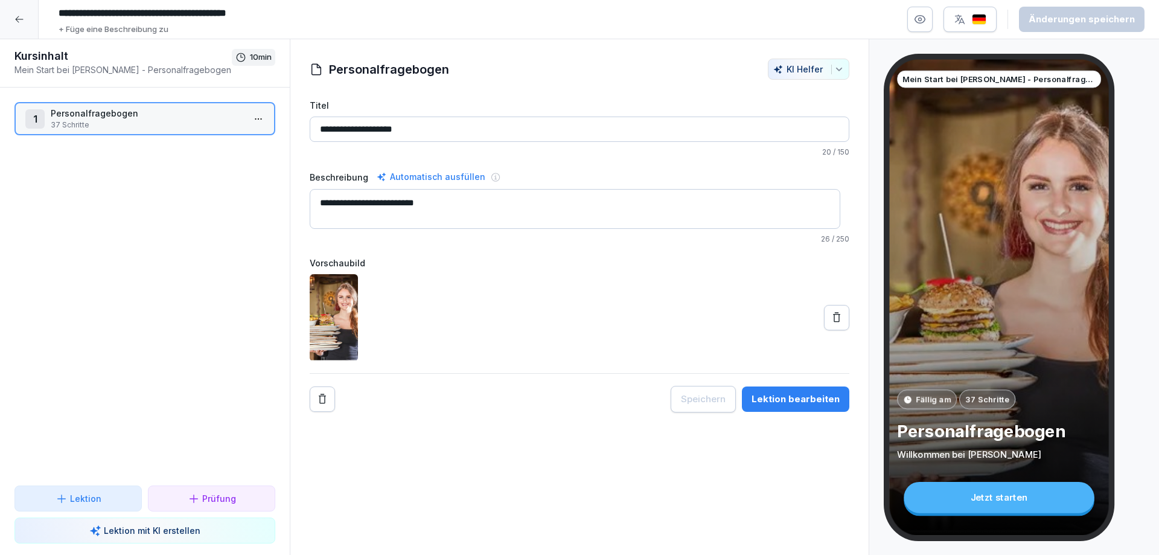
click at [25, 11] on div at bounding box center [19, 19] width 39 height 39
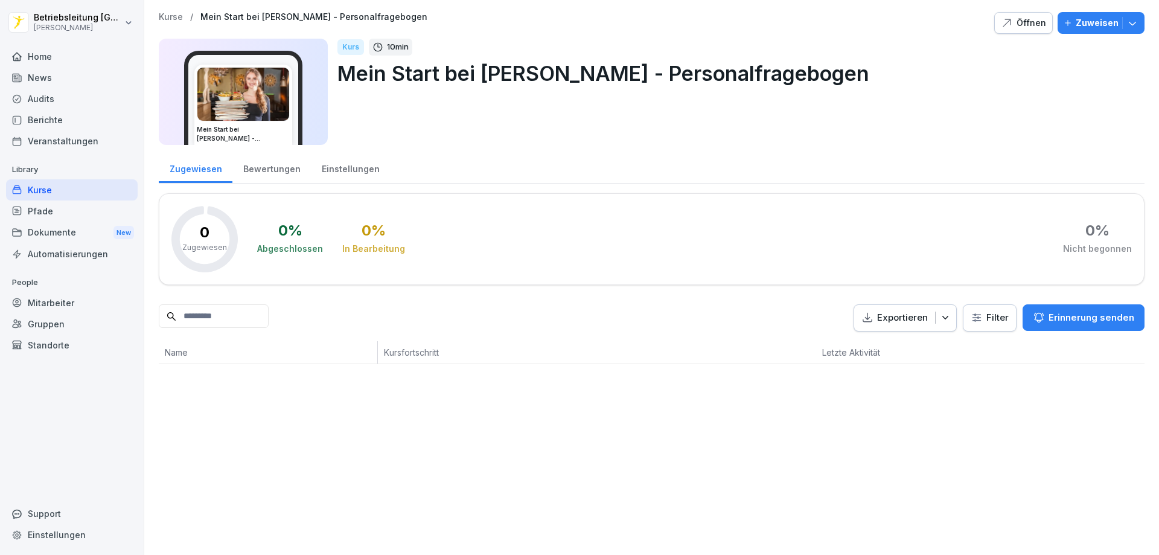
click at [194, 174] on div "Zugewiesen" at bounding box center [196, 167] width 74 height 31
click at [55, 54] on div "Home" at bounding box center [72, 56] width 132 height 21
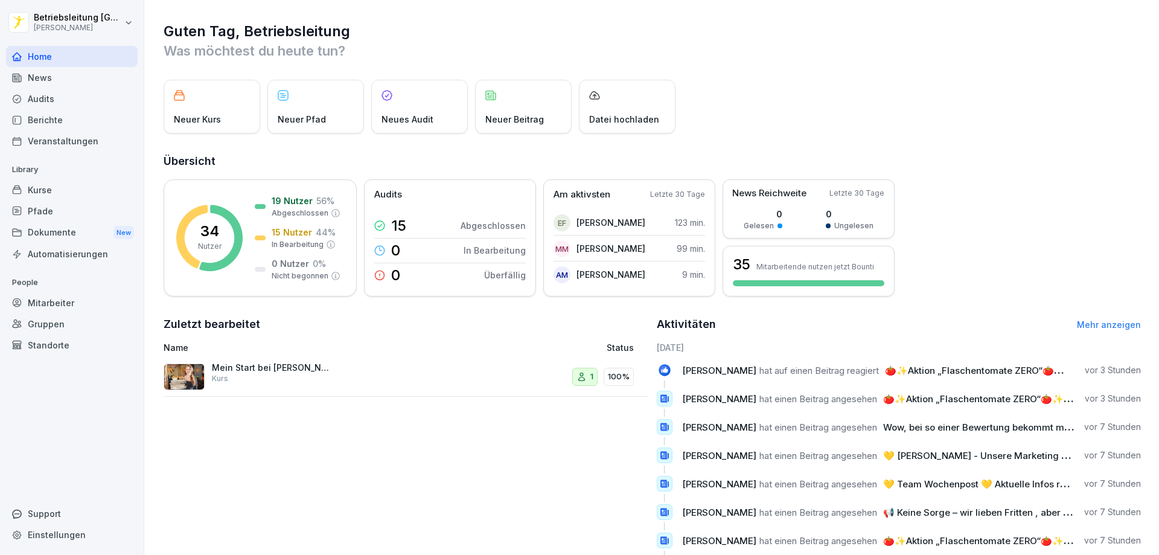
click at [279, 377] on div "Mein Start bei [PERSON_NAME] - Personalfragebogen Kurs" at bounding box center [272, 373] width 121 height 22
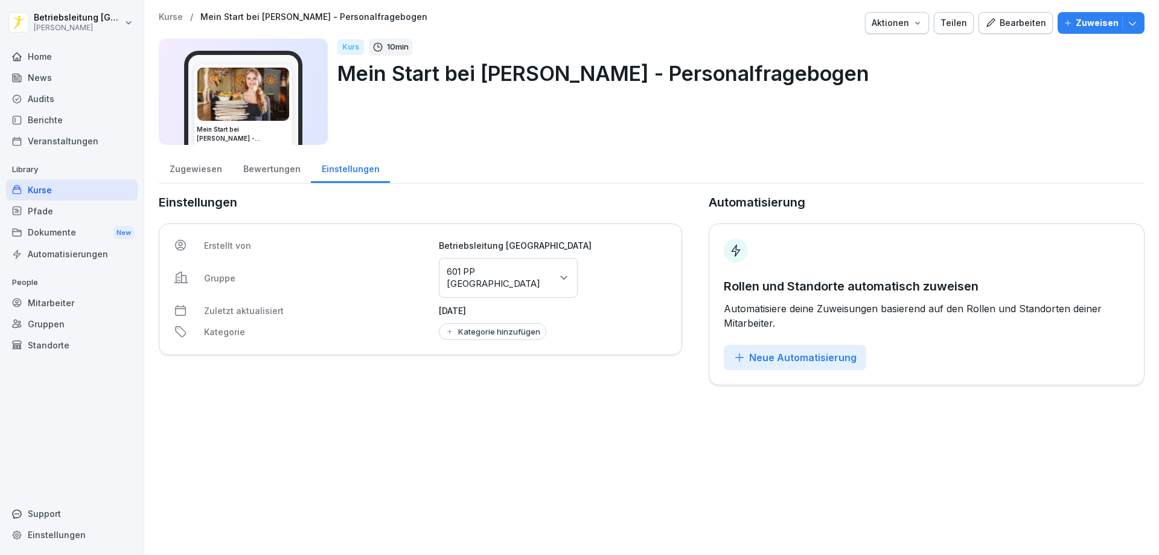
click at [210, 175] on div "Zugewiesen" at bounding box center [196, 167] width 74 height 31
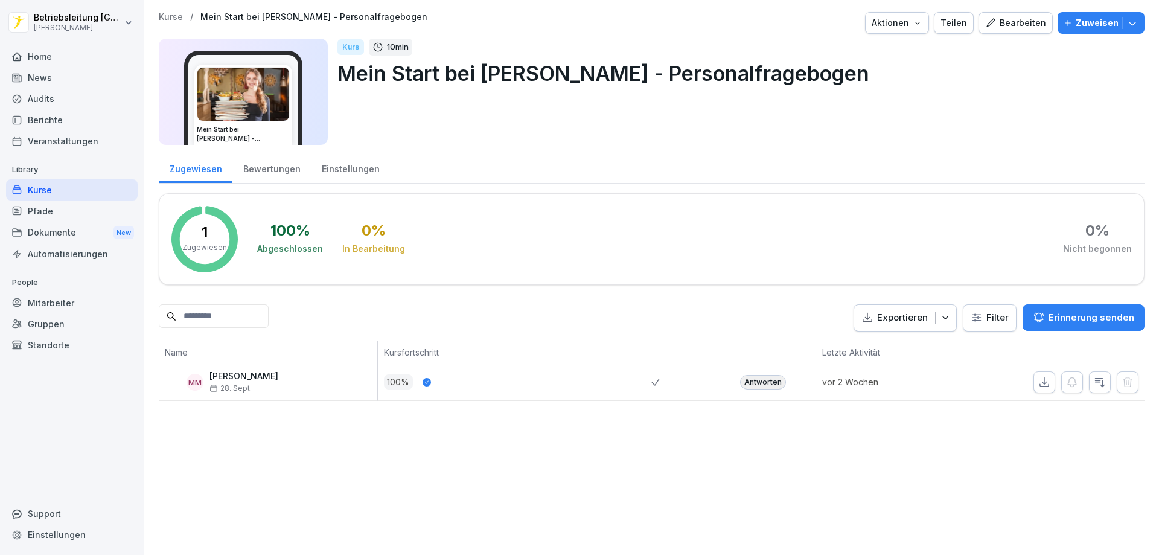
click at [261, 167] on div "Bewertungen" at bounding box center [271, 167] width 78 height 31
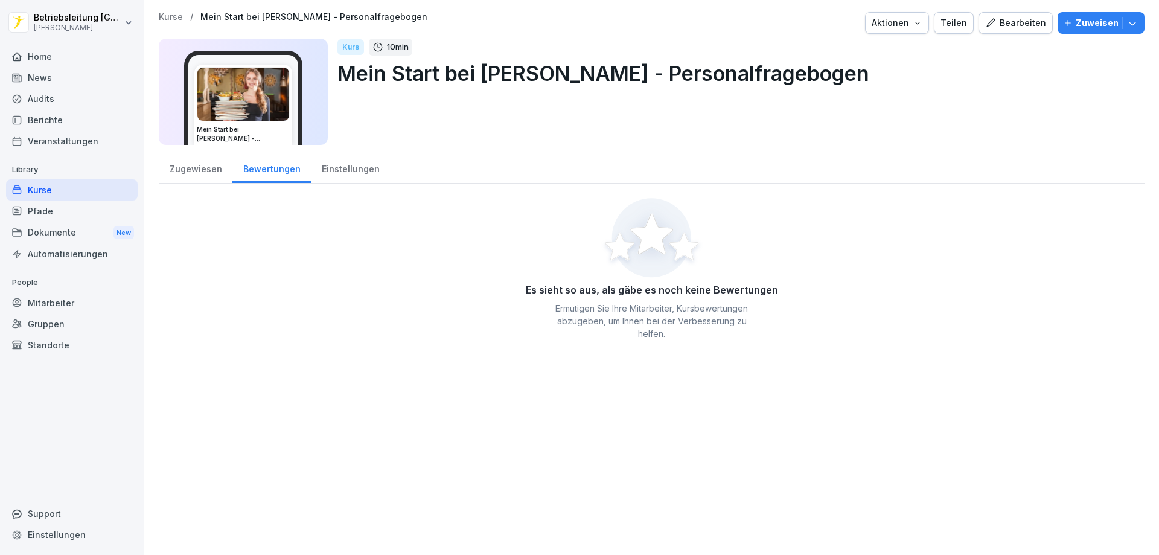
click at [209, 173] on div "Zugewiesen" at bounding box center [196, 167] width 74 height 31
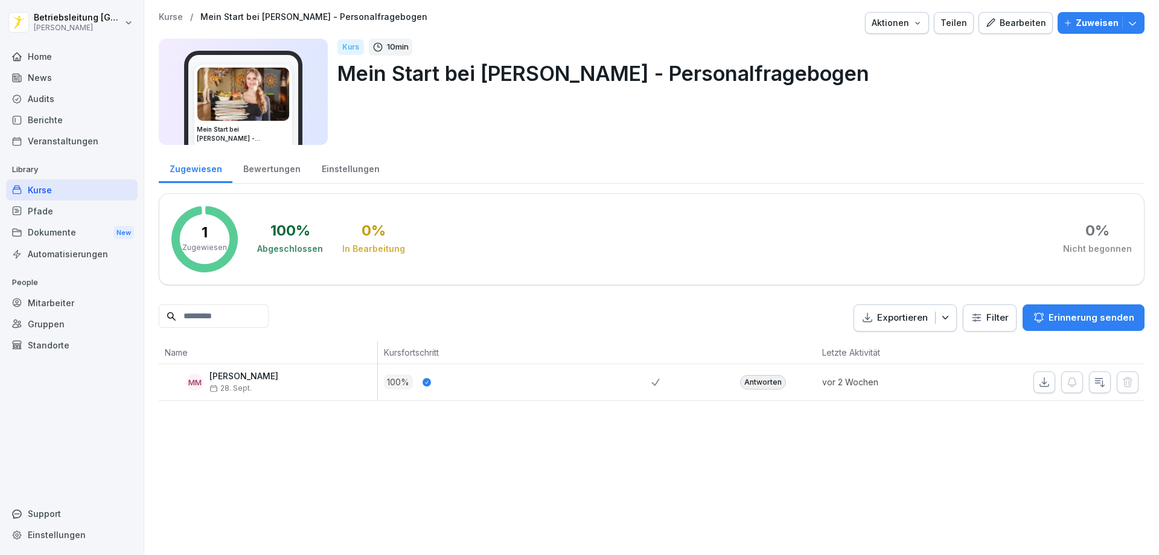
click at [186, 171] on div "Zugewiesen" at bounding box center [196, 167] width 74 height 31
click at [973, 323] on html "Betriebsleitung [GEOGRAPHIC_DATA] [PERSON_NAME] Home News Audits Berichte Veran…" at bounding box center [579, 277] width 1159 height 555
click at [943, 316] on icon at bounding box center [947, 317] width 8 height 8
click at [993, 319] on html "Betriebsleitung [GEOGRAPHIC_DATA] [PERSON_NAME] Home News Audits Berichte Veran…" at bounding box center [579, 277] width 1159 height 555
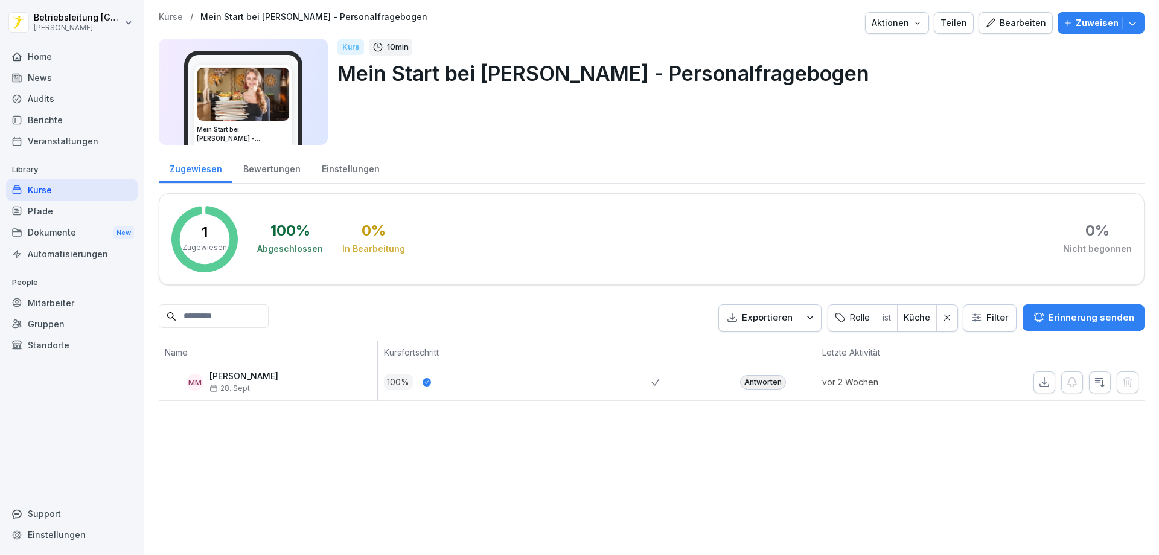
click at [48, 234] on div "Dokumente New" at bounding box center [72, 232] width 132 height 22
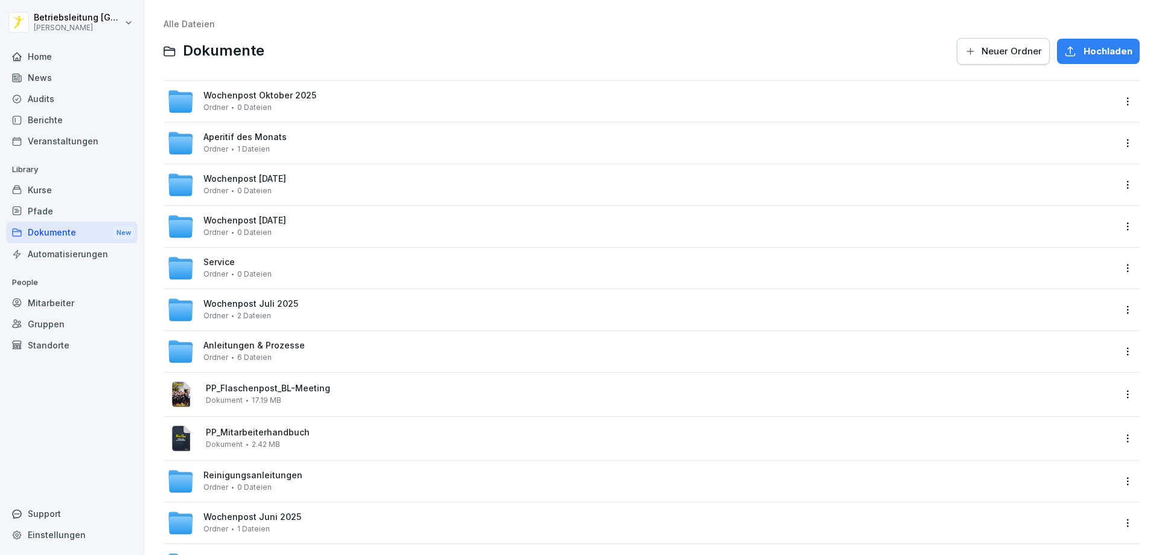
click at [51, 210] on div "Pfade" at bounding box center [72, 210] width 132 height 21
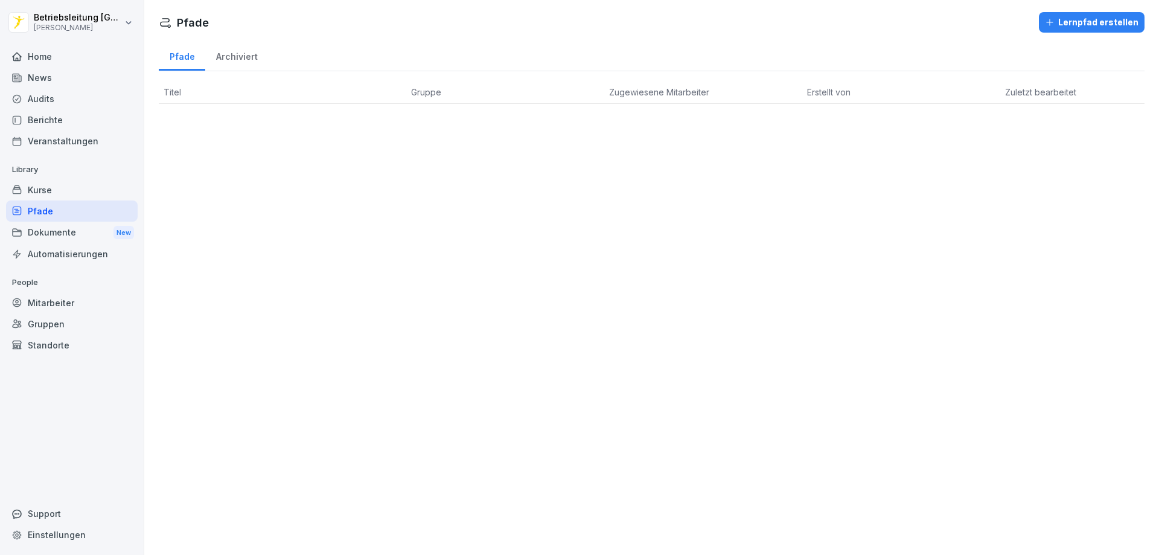
click at [652, 92] on span "Zugewiesene Mitarbeiter" at bounding box center [659, 92] width 100 height 10
click at [60, 308] on div "Mitarbeiter" at bounding box center [72, 302] width 132 height 21
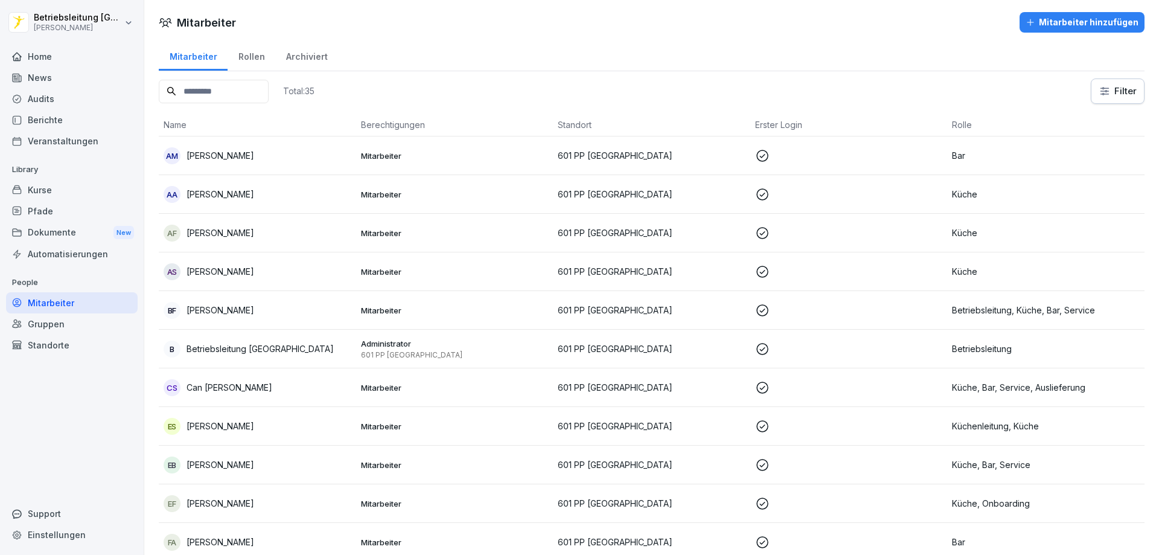
click at [213, 92] on input at bounding box center [214, 92] width 110 height 24
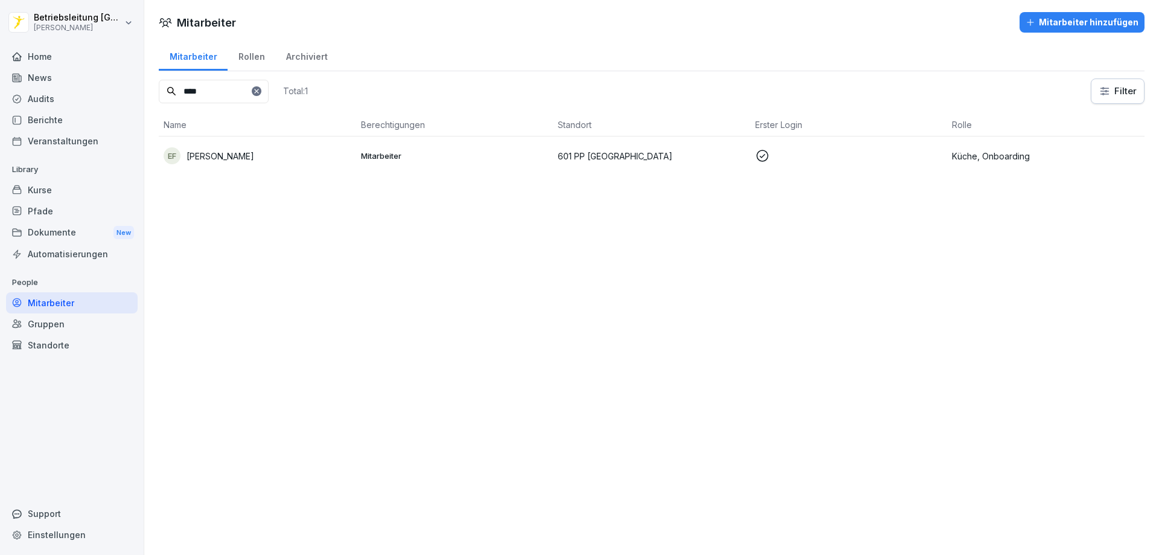
type input "****"
click at [246, 162] on div "EF [PERSON_NAME]" at bounding box center [258, 155] width 188 height 17
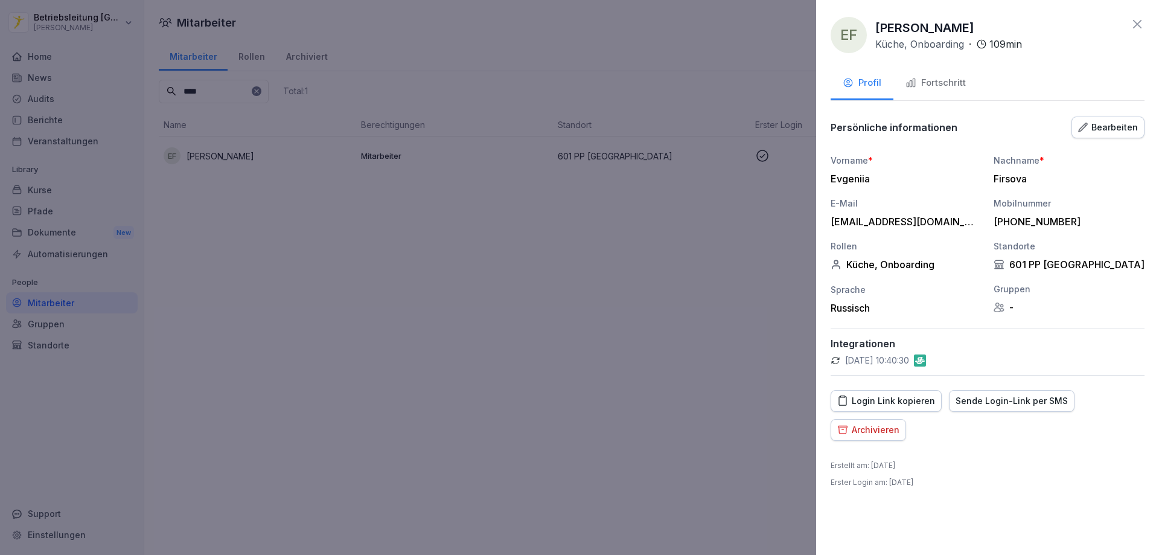
click at [940, 91] on button "Fortschritt" at bounding box center [935, 84] width 84 height 33
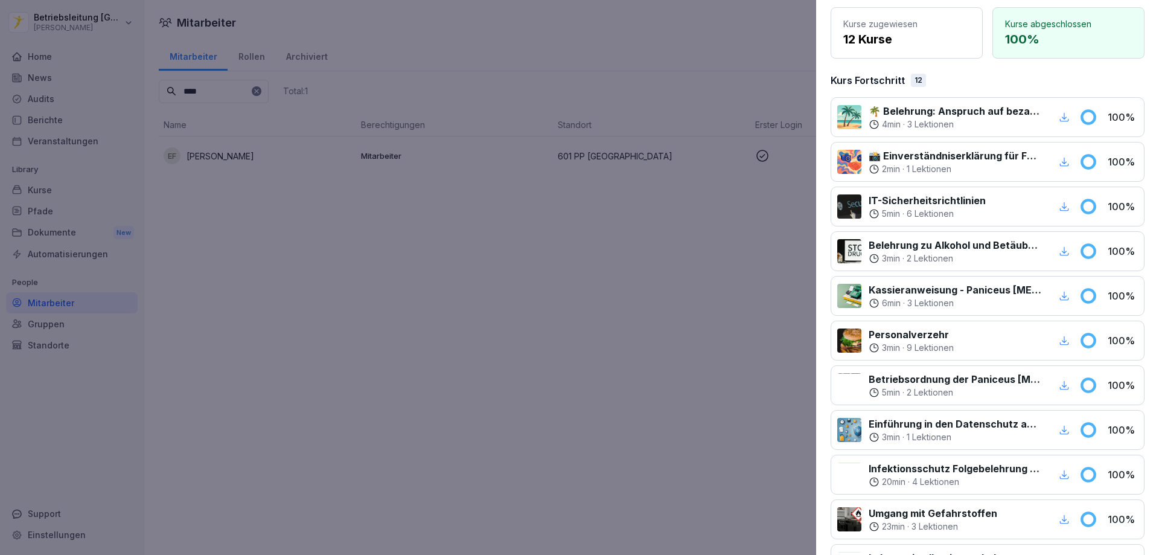
scroll to position [278, 0]
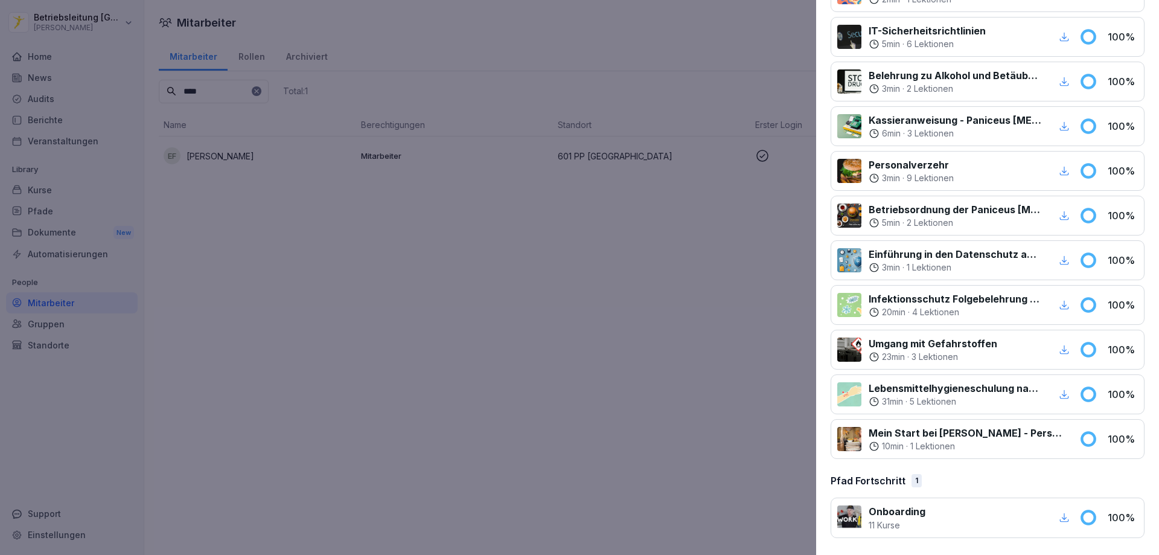
click at [1058, 514] on icon "button" at bounding box center [1063, 517] width 11 height 11
click at [1013, 442] on div "10 min · 1 Lektionen" at bounding box center [966, 446] width 196 height 12
click at [927, 444] on p "1 Lektionen" at bounding box center [932, 446] width 45 height 12
click at [538, 268] on div at bounding box center [579, 277] width 1159 height 555
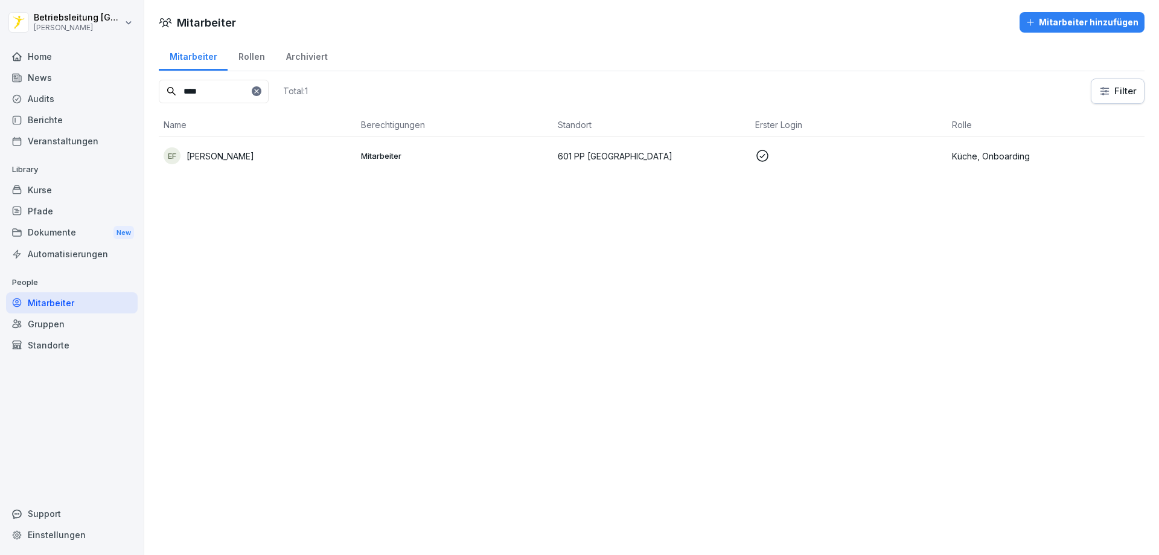
click at [64, 194] on div "Kurse" at bounding box center [72, 189] width 132 height 21
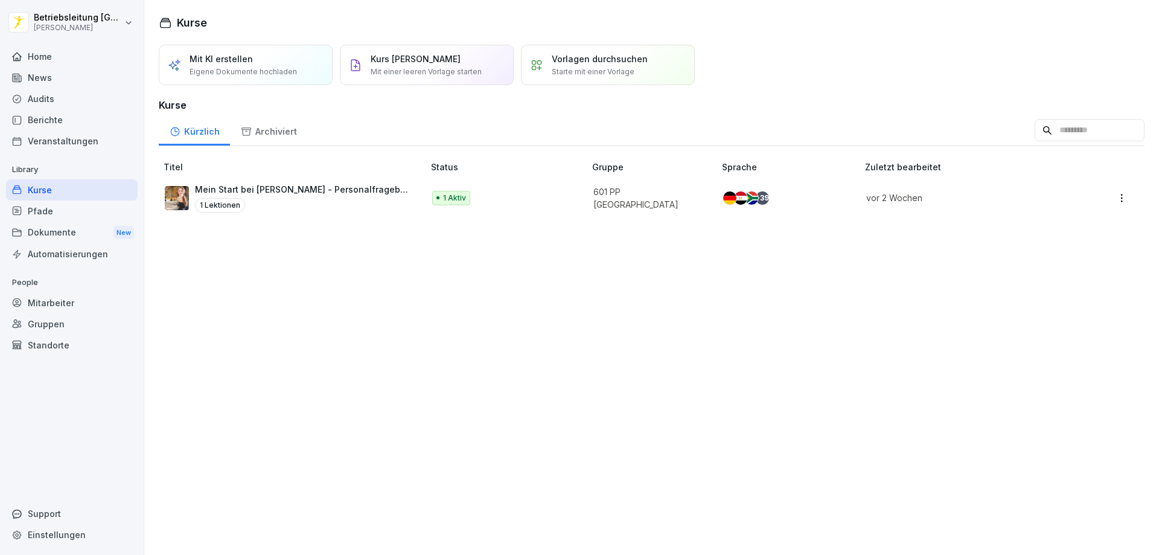
click at [59, 63] on div "Home" at bounding box center [72, 56] width 132 height 21
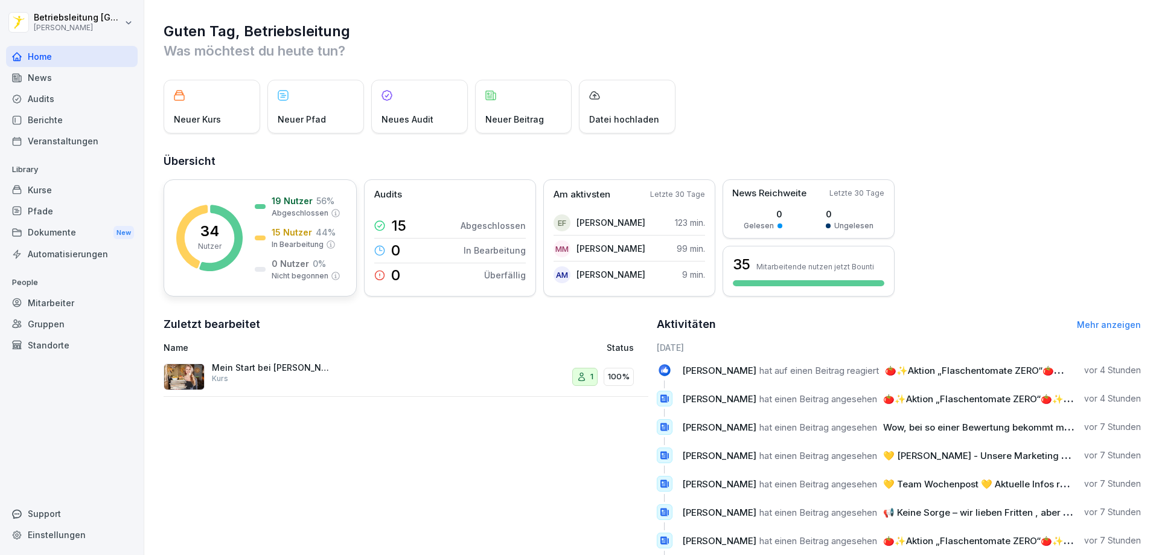
click at [237, 221] on icon at bounding box center [220, 238] width 43 height 66
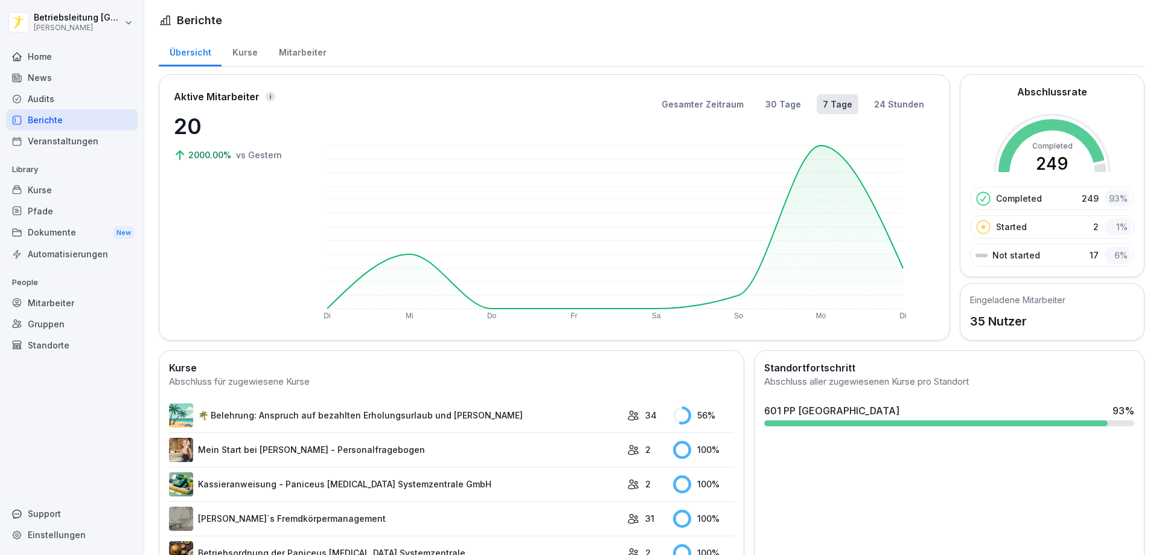
click at [246, 47] on div "Kurse" at bounding box center [244, 51] width 46 height 31
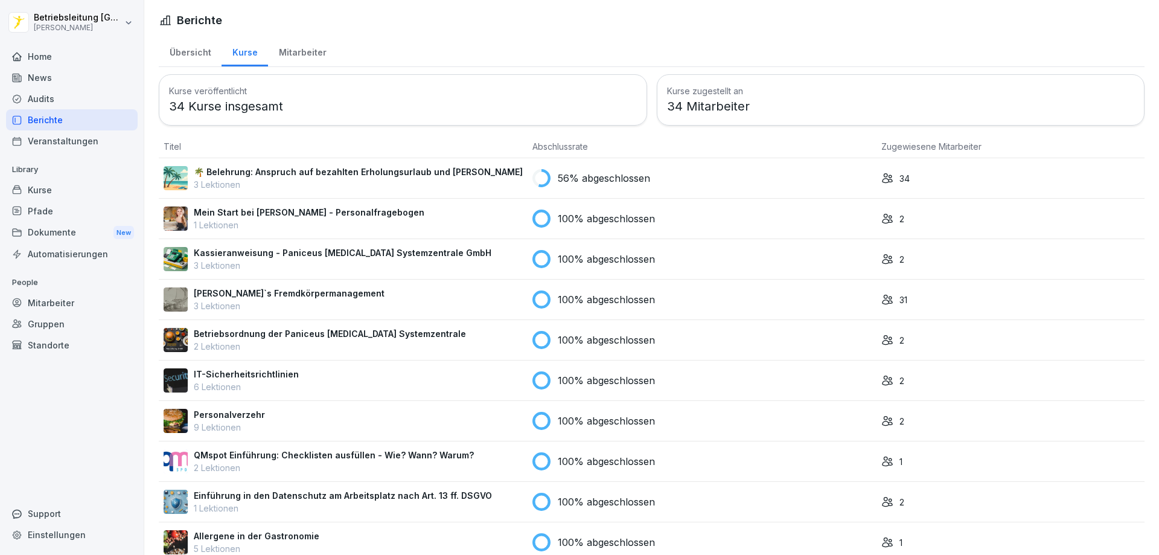
click at [296, 49] on div "Mitarbeiter" at bounding box center [302, 51] width 69 height 31
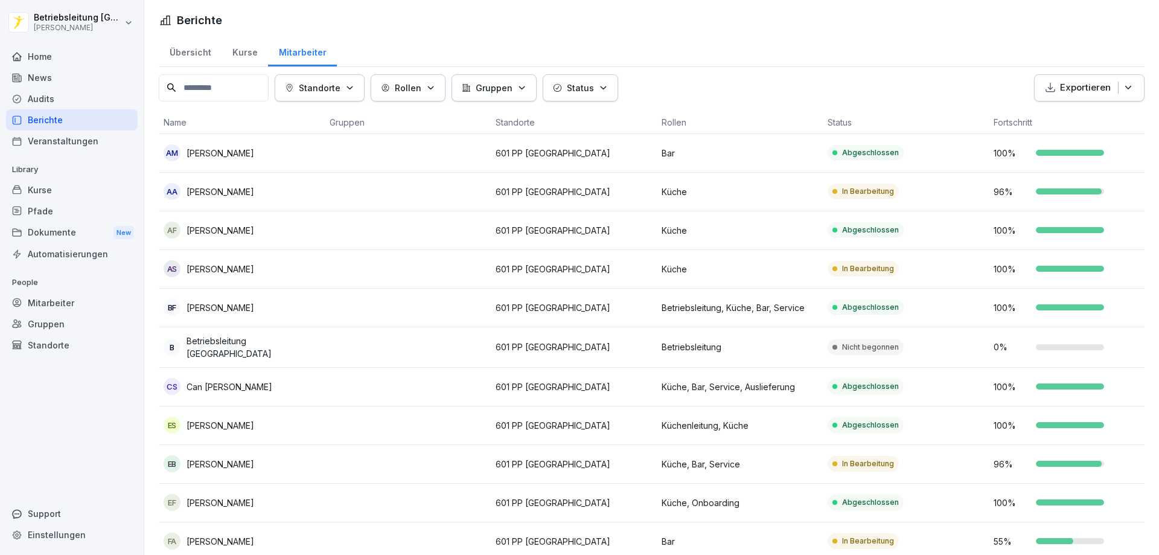
click at [191, 54] on div "Übersicht" at bounding box center [190, 51] width 63 height 31
